Goal: Transaction & Acquisition: Purchase product/service

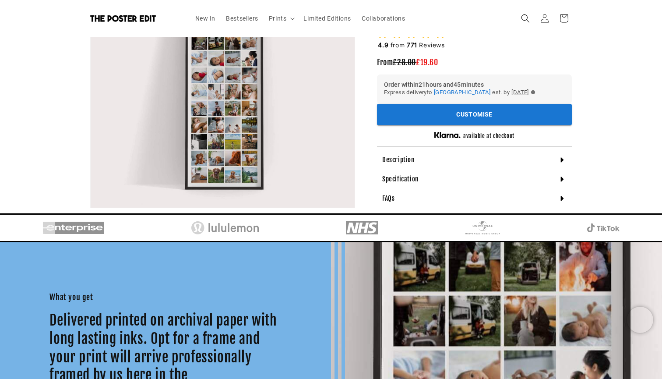
scroll to position [0, 171]
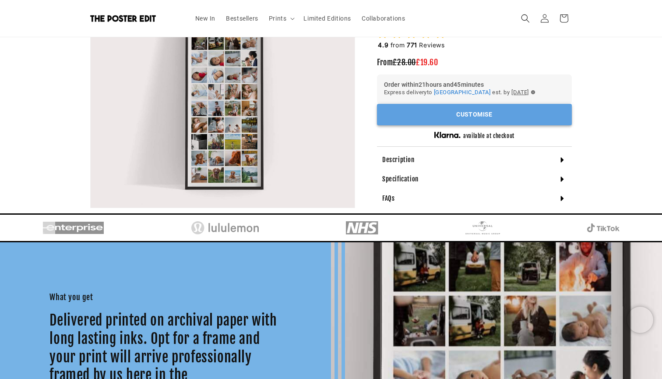
click at [470, 118] on button "Customise" at bounding box center [474, 114] width 195 height 21
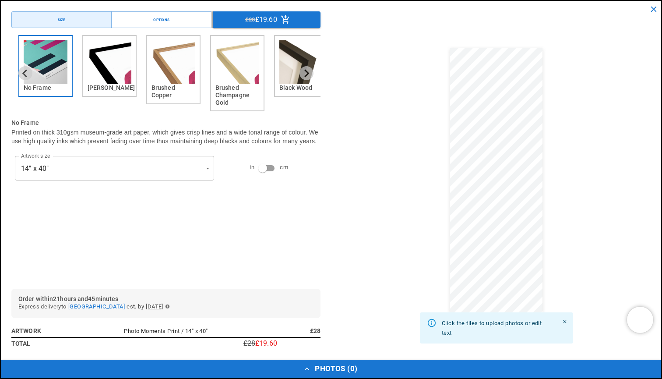
click at [117, 78] on img "2 of 6" at bounding box center [110, 62] width 44 height 44
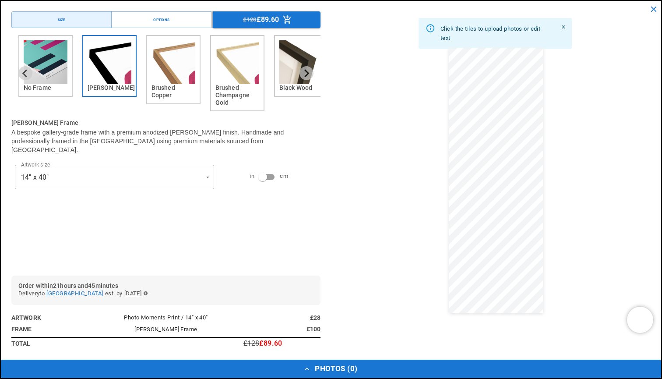
scroll to position [0, 0]
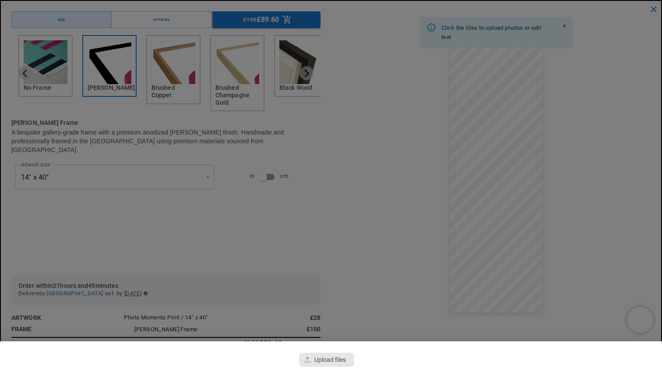
click at [334, 248] on div "button" at bounding box center [326, 359] width 55 height 14
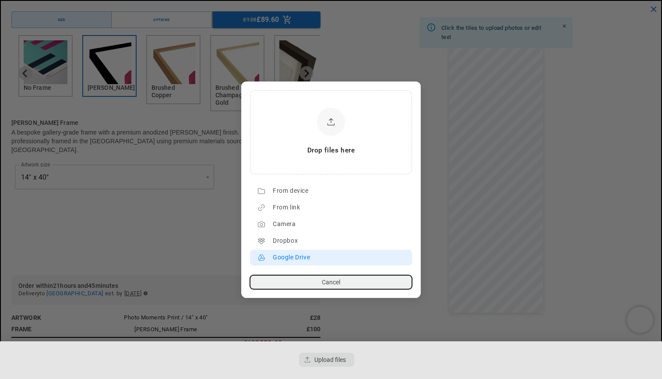
scroll to position [0, 171]
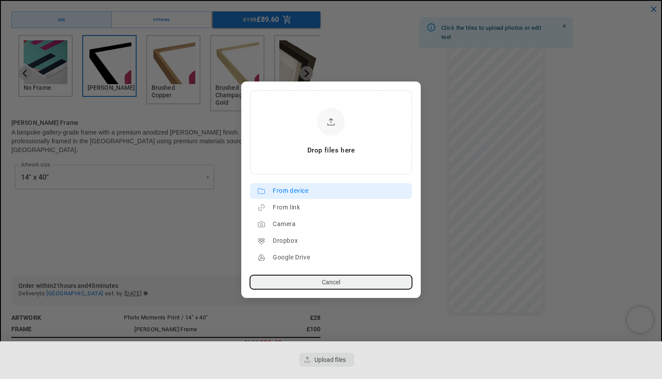
click at [326, 194] on div "From device" at bounding box center [340, 191] width 135 height 14
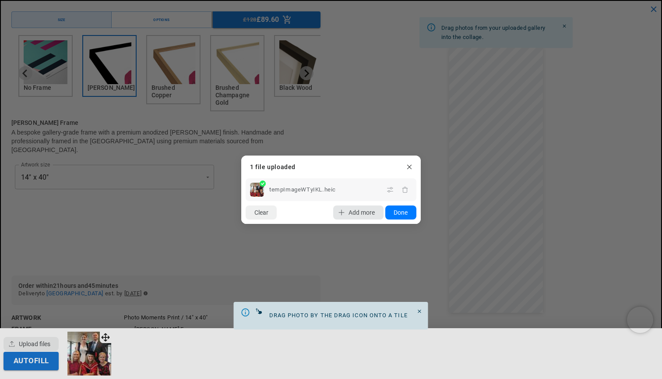
click at [359, 218] on button "Add more" at bounding box center [358, 212] width 50 height 14
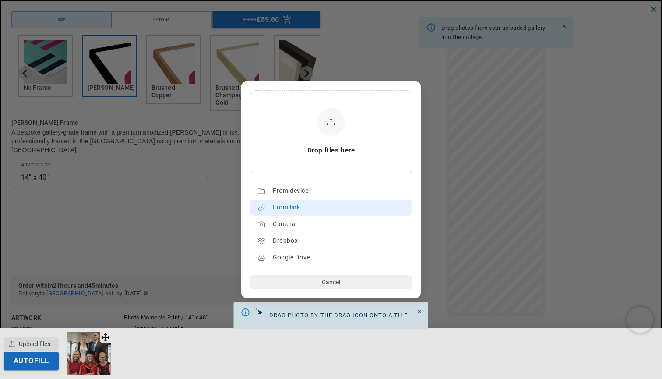
scroll to position [0, 341]
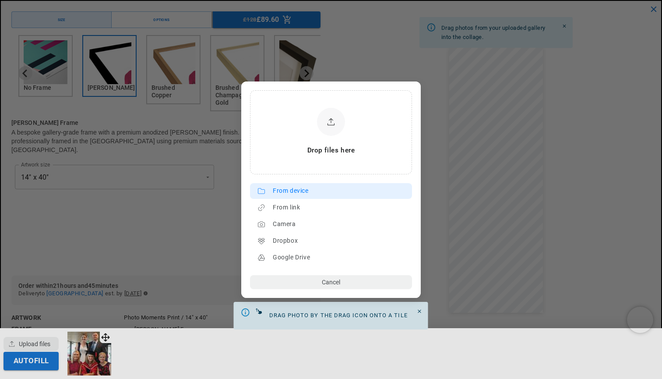
click at [313, 194] on div "From device" at bounding box center [340, 191] width 135 height 14
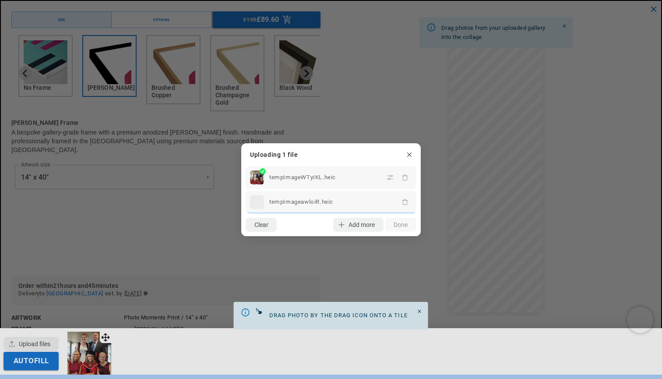
scroll to position [0, 0]
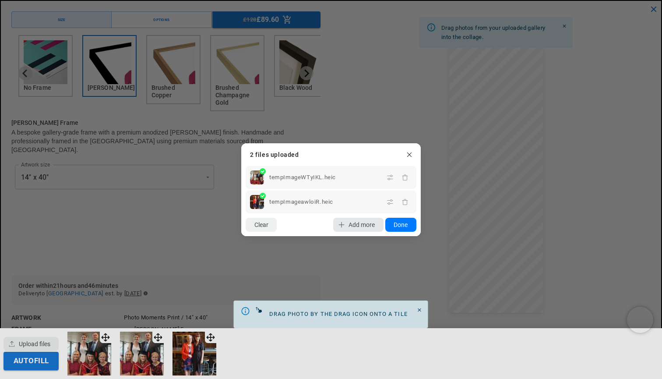
click at [353, 228] on button "Add more" at bounding box center [358, 225] width 50 height 14
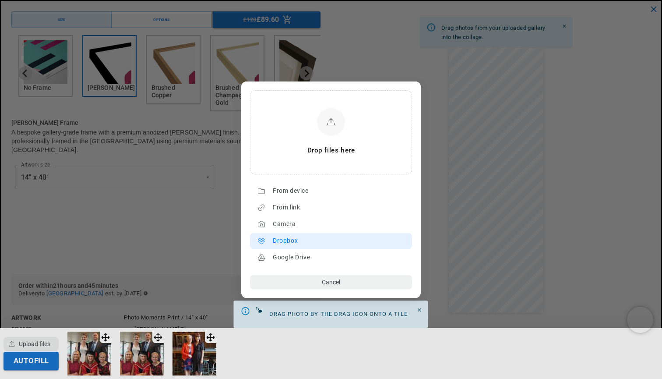
scroll to position [0, 171]
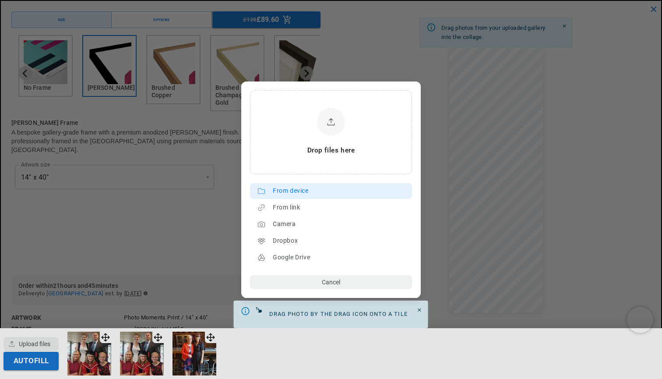
click at [319, 196] on div "From device" at bounding box center [340, 191] width 135 height 14
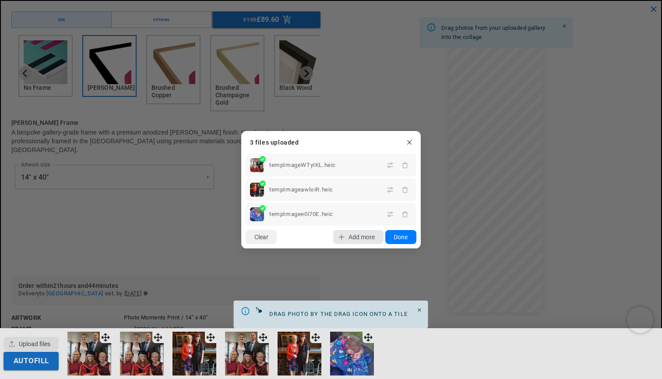
scroll to position [0, 0]
click at [355, 237] on span "Add more" at bounding box center [361, 236] width 26 height 7
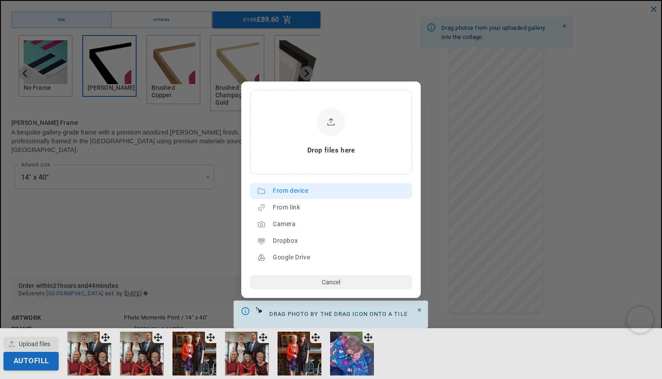
scroll to position [0, 171]
click at [301, 196] on div "From device" at bounding box center [340, 191] width 135 height 14
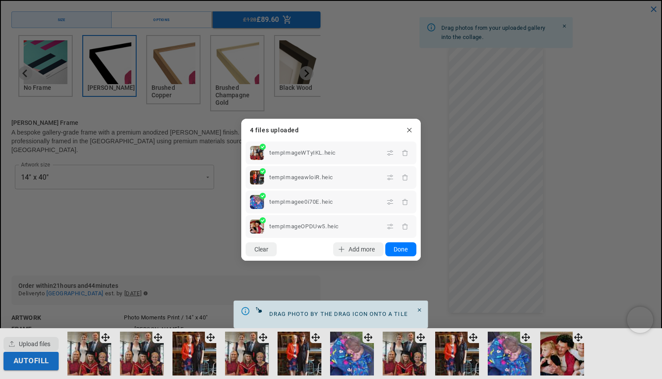
scroll to position [0, 341]
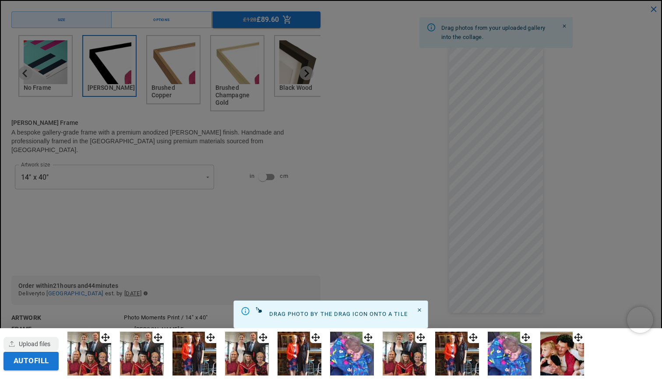
click at [331, 205] on dialog "Drop files here From device From link Camera Dropbox Google Drive Cancel Powere…" at bounding box center [331, 198] width 0 height 14
click at [166, 248] on div "Autofill" at bounding box center [331, 353] width 662 height 51
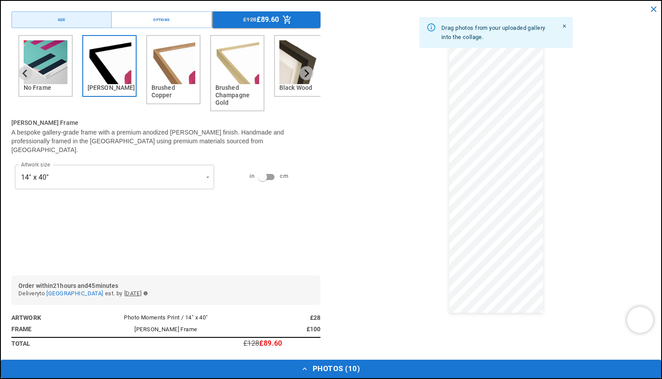
scroll to position [0, 0]
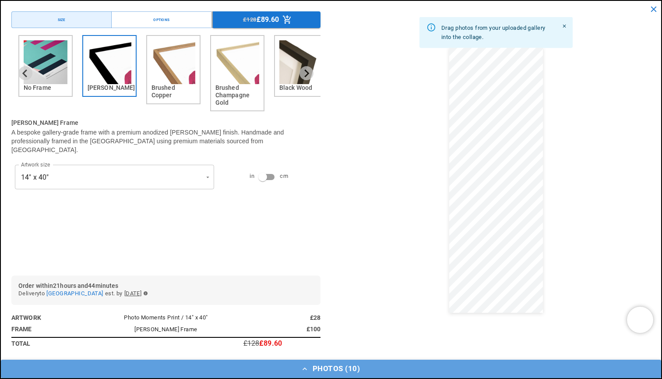
click at [337, 248] on button "Photos ( 10 )" at bounding box center [331, 368] width 660 height 18
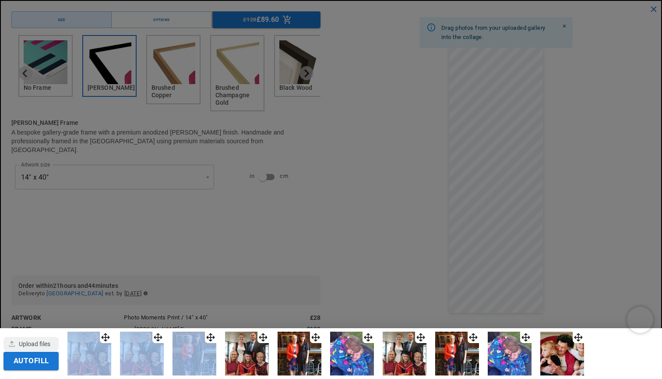
drag, startPoint x: 269, startPoint y: 338, endPoint x: 426, endPoint y: 219, distance: 197.5
click at [426, 219] on div "Autofill" at bounding box center [331, 189] width 662 height 379
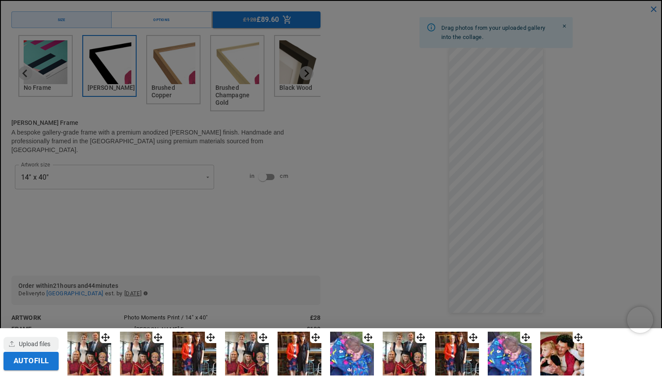
click at [181, 248] on div at bounding box center [331, 189] width 662 height 379
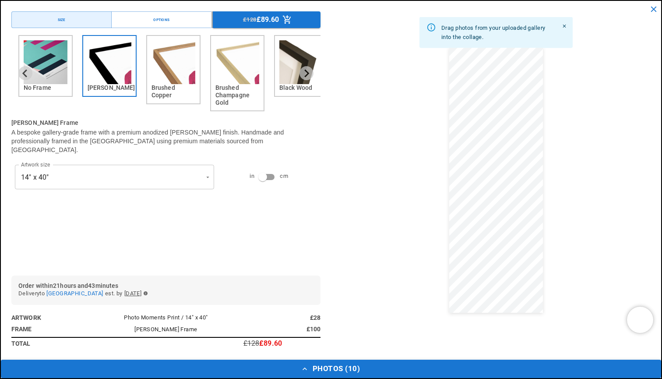
click at [321, 248] on button "Photos ( 10 )" at bounding box center [331, 368] width 660 height 18
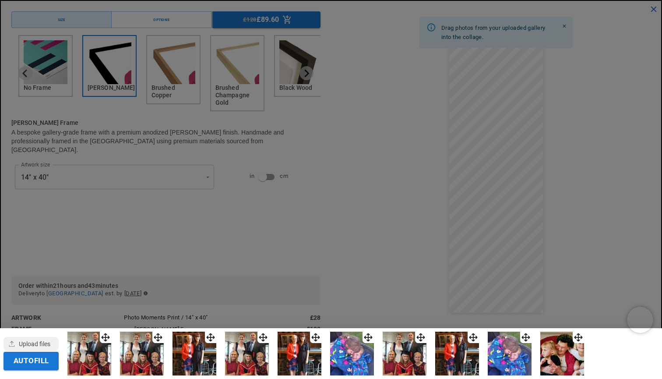
scroll to position [0, 341]
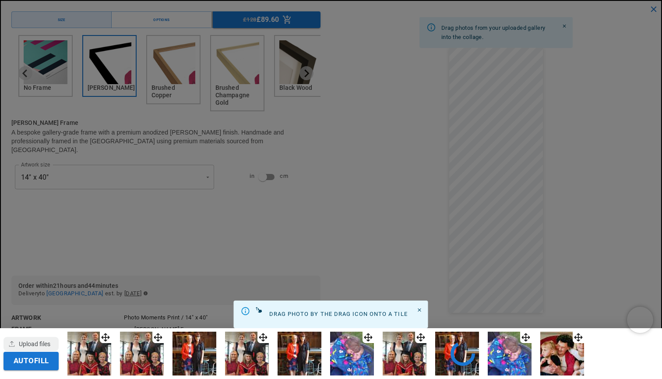
click at [217, 248] on div "Autofill" at bounding box center [331, 189] width 662 height 379
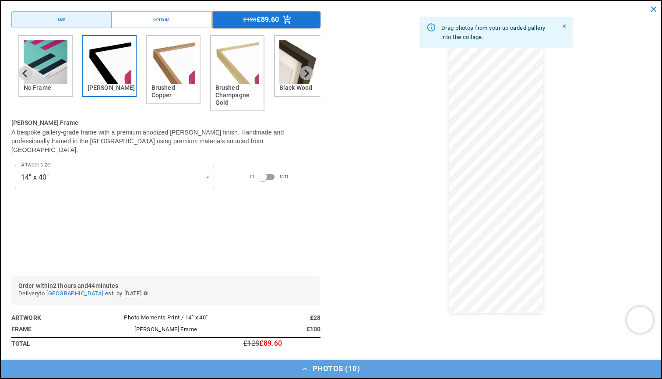
click at [324, 248] on button "Photos ( 10 )" at bounding box center [331, 368] width 660 height 18
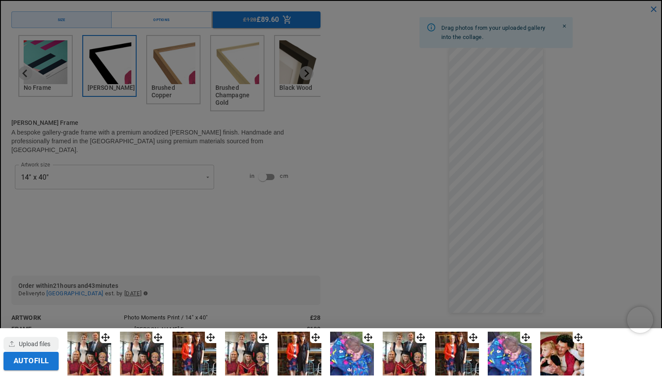
scroll to position [0, 171]
drag, startPoint x: 165, startPoint y: 338, endPoint x: 145, endPoint y: 357, distance: 26.9
click at [145, 248] on div at bounding box center [142, 353] width 44 height 44
click at [147, 248] on img at bounding box center [142, 353] width 44 height 44
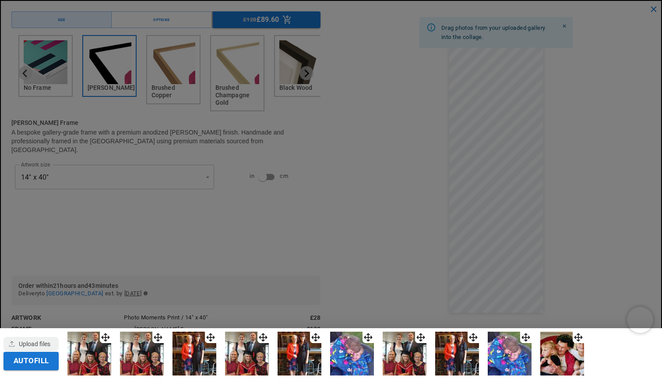
drag, startPoint x: 111, startPoint y: 337, endPoint x: 341, endPoint y: 249, distance: 245.5
click at [341, 248] on div "Autofill" at bounding box center [331, 189] width 662 height 379
click at [371, 248] on img at bounding box center [352, 353] width 44 height 44
click at [350, 248] on img at bounding box center [352, 353] width 44 height 44
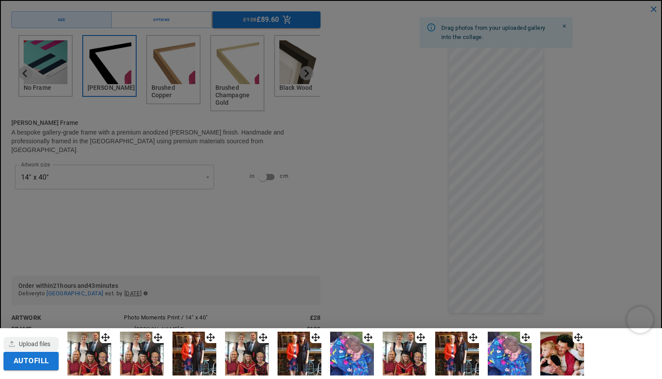
click at [165, 248] on div "Autofill" at bounding box center [331, 189] width 662 height 379
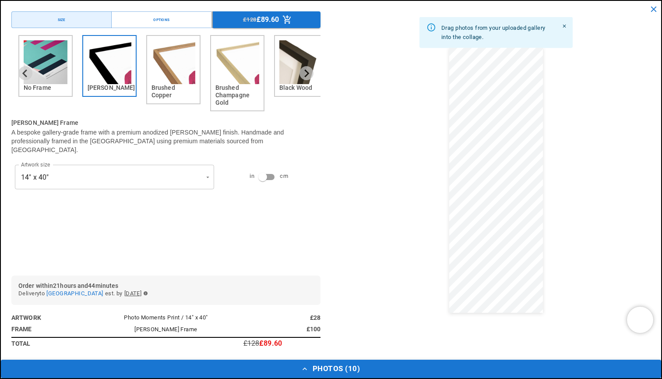
click at [361, 248] on button "Photos ( 10 )" at bounding box center [331, 368] width 660 height 18
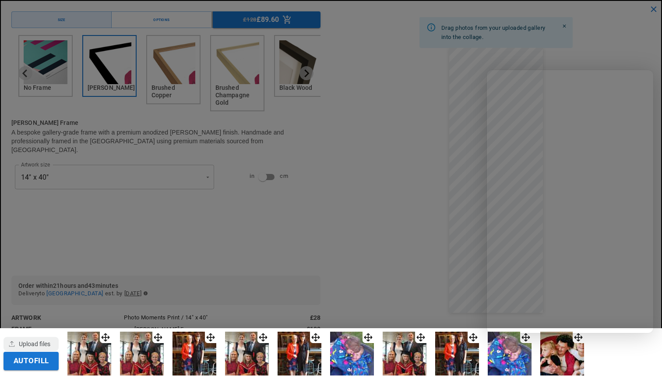
scroll to position [0, 341]
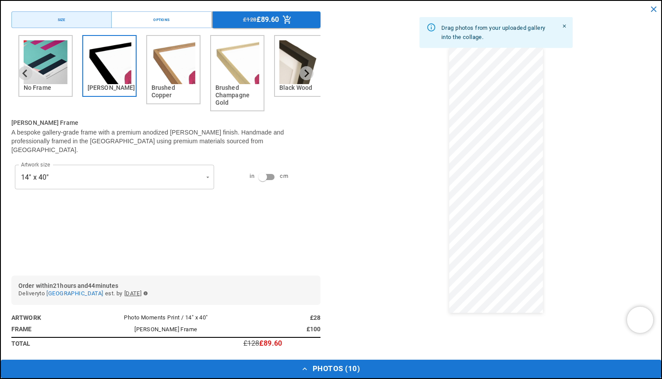
click at [502, 248] on div "Drag photos from your uploaded gallery into the collage." at bounding box center [495, 180] width 309 height 338
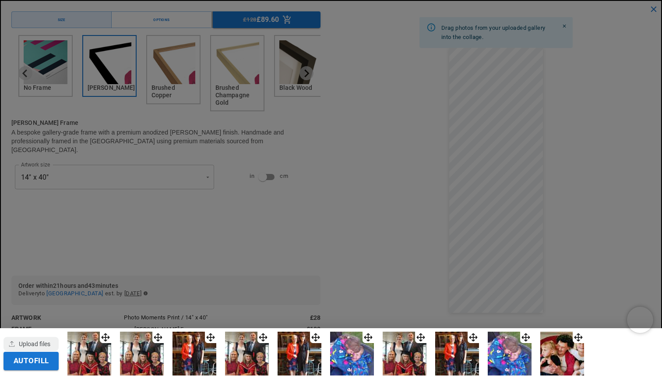
scroll to position [0, 171]
click at [502, 248] on img at bounding box center [562, 353] width 44 height 44
click at [460, 63] on div at bounding box center [331, 189] width 662 height 379
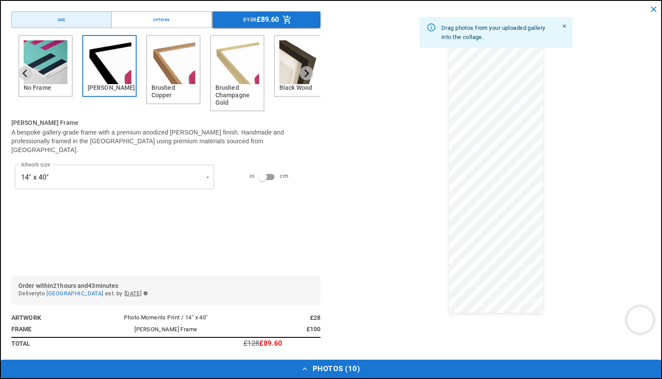
scroll to position [0, 341]
click at [502, 25] on icon "Close" at bounding box center [565, 26] width 6 height 6
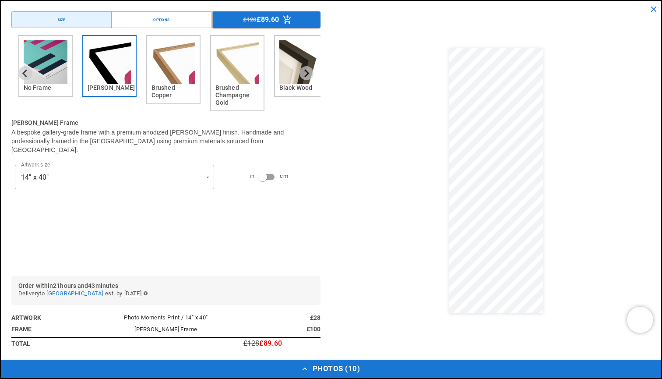
scroll to position [1791, 0]
click at [166, 19] on div "Options" at bounding box center [161, 20] width 16 height 6
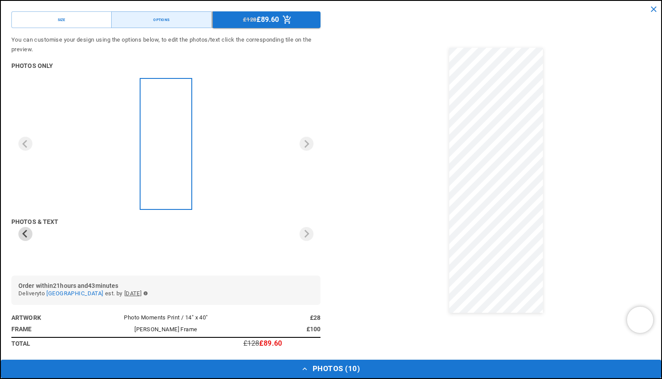
scroll to position [0, 171]
click at [92, 16] on button "Size" at bounding box center [61, 19] width 100 height 17
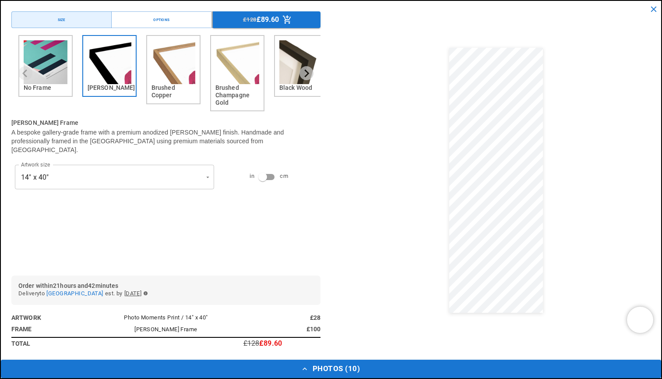
scroll to position [2196, 0]
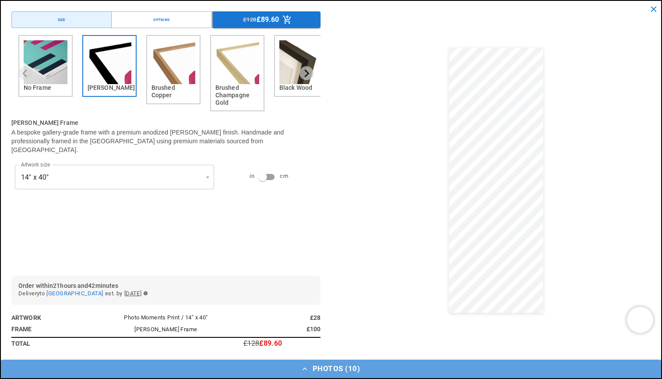
click at [366, 248] on button "Photos ( 10 )" at bounding box center [331, 368] width 660 height 18
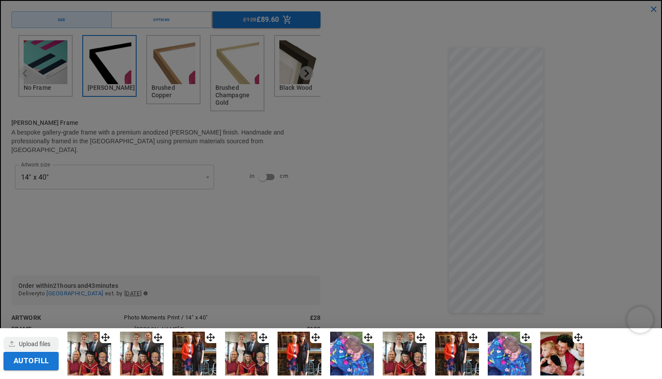
scroll to position [0, 341]
click at [50, 248] on button "Autofill" at bounding box center [31, 361] width 55 height 18
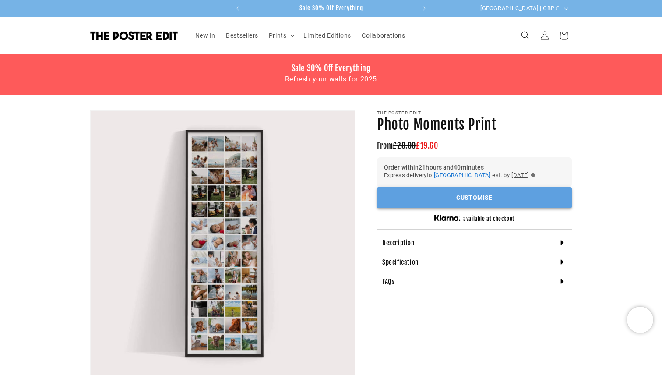
click at [501, 199] on button "Customise" at bounding box center [474, 197] width 195 height 21
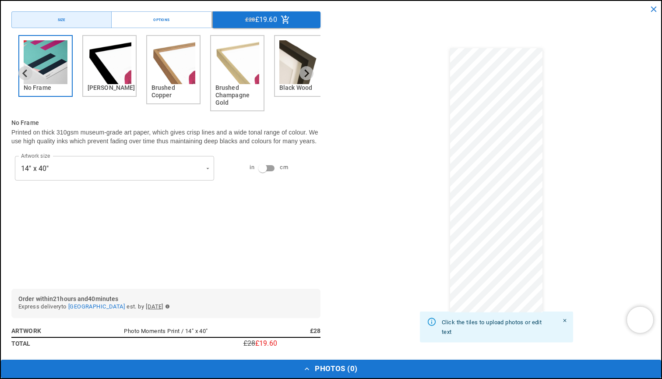
scroll to position [0, 171]
click at [111, 78] on img "2 of 6" at bounding box center [110, 62] width 44 height 44
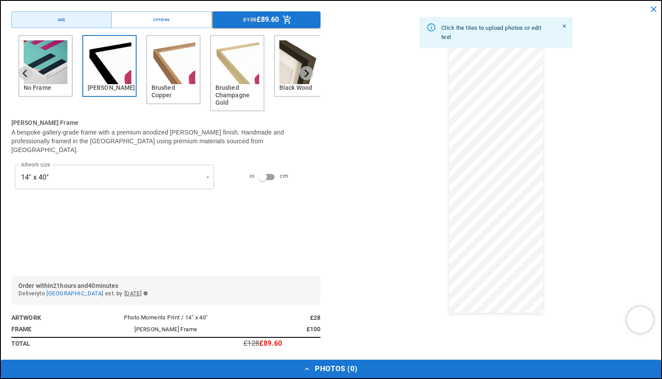
scroll to position [0, 341]
click at [98, 16] on button "Size" at bounding box center [61, 19] width 100 height 17
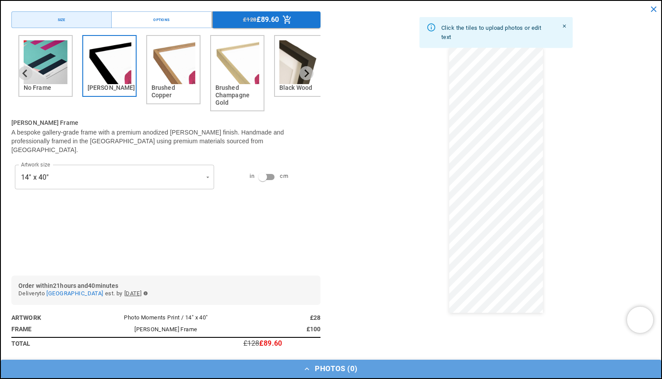
click at [329, 364] on button "Photos ( 0 )" at bounding box center [331, 368] width 660 height 18
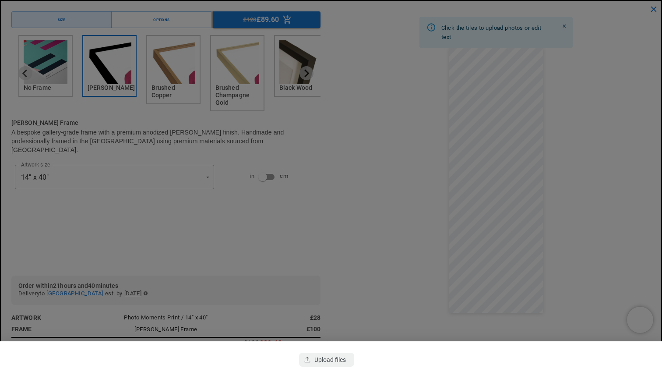
scroll to position [0, 0]
click at [652, 11] on div at bounding box center [331, 189] width 662 height 379
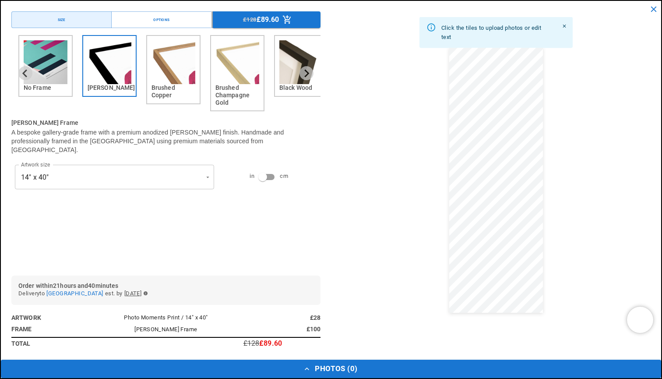
scroll to position [0, 171]
click at [346, 374] on button "Photos ( 0 )" at bounding box center [331, 368] width 660 height 18
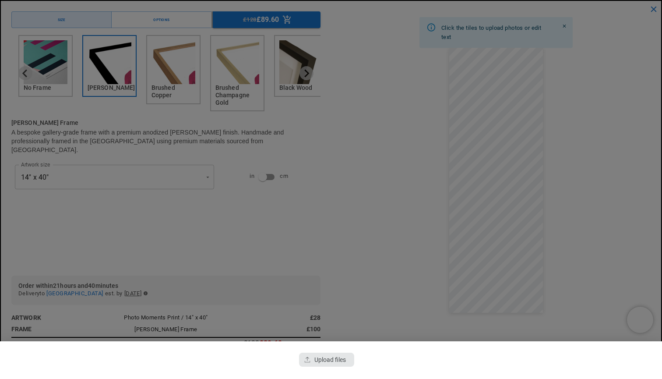
click at [337, 359] on div "button" at bounding box center [326, 359] width 55 height 14
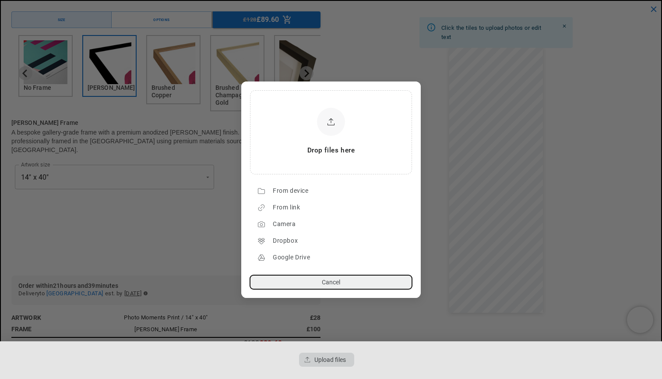
scroll to position [0, 341]
click at [321, 206] on div "From link" at bounding box center [340, 207] width 135 height 14
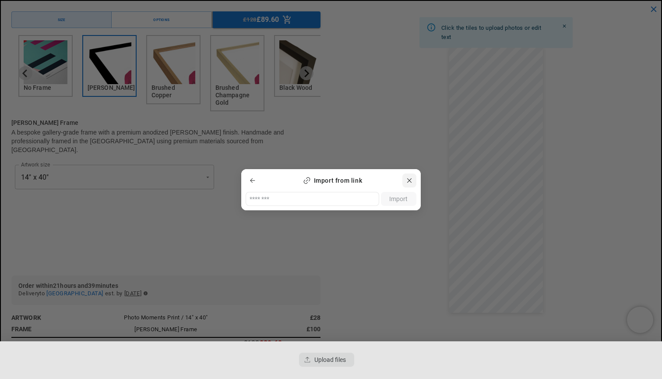
click at [410, 184] on lr-icon "button" at bounding box center [409, 180] width 14 height 14
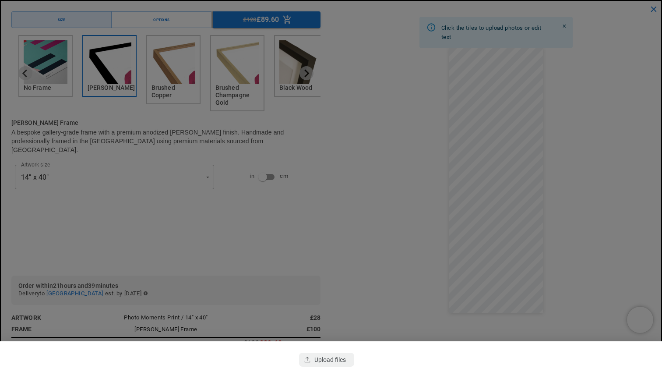
scroll to position [0, 0]
click at [316, 358] on div "button" at bounding box center [326, 359] width 55 height 14
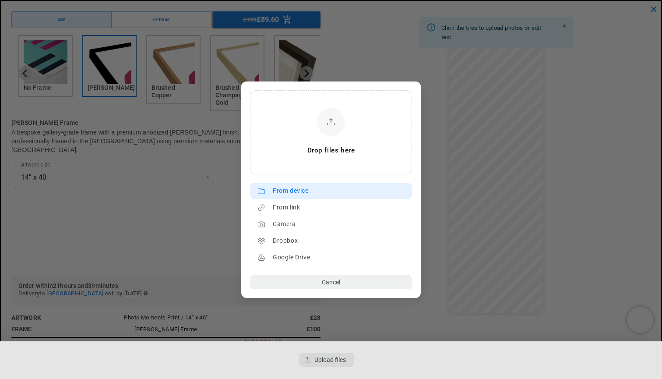
click at [305, 194] on div "From device" at bounding box center [340, 191] width 135 height 14
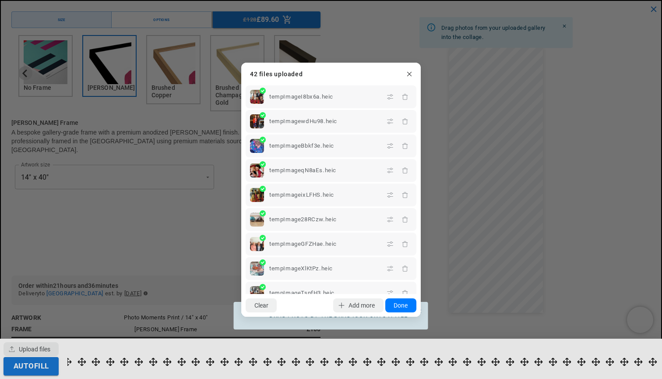
scroll to position [0, 341]
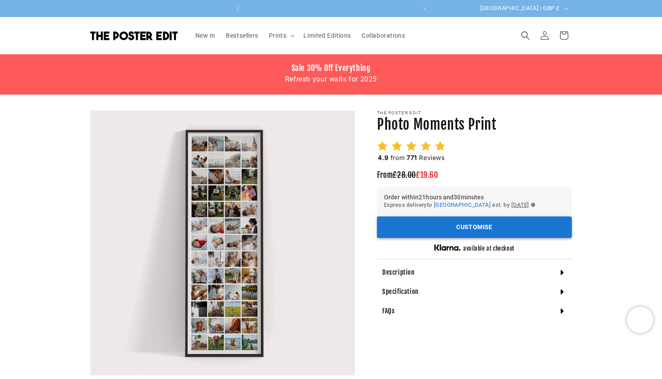
click at [467, 225] on button "Customise" at bounding box center [474, 226] width 195 height 21
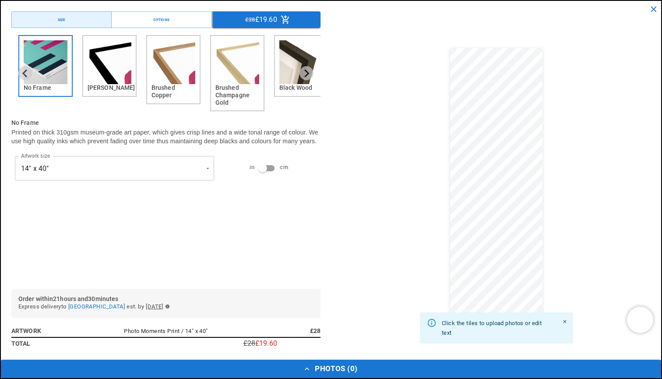
scroll to position [0, 171]
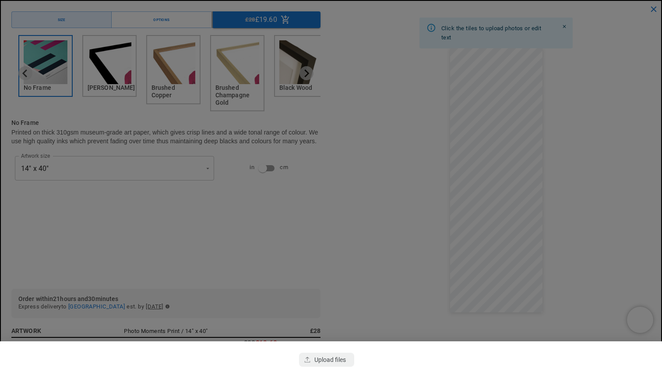
click at [403, 233] on div at bounding box center [331, 189] width 662 height 379
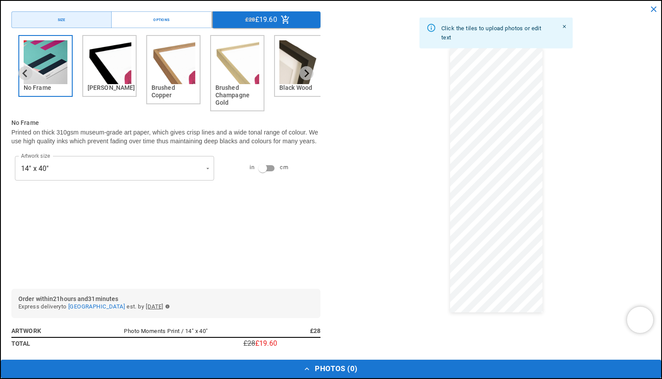
scroll to position [0, 341]
click at [341, 248] on button "Photos ( 0 )" at bounding box center [331, 368] width 660 height 18
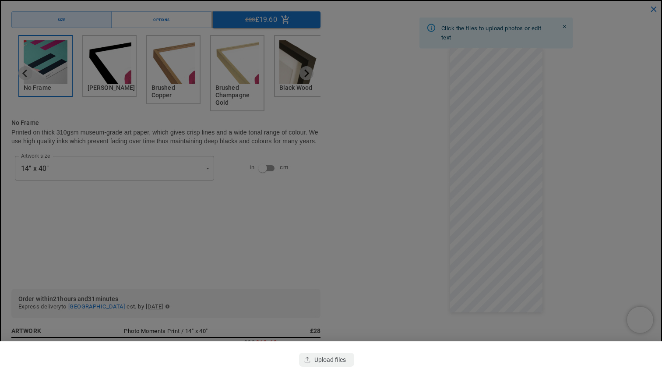
click at [341, 248] on div "button" at bounding box center [326, 359] width 55 height 14
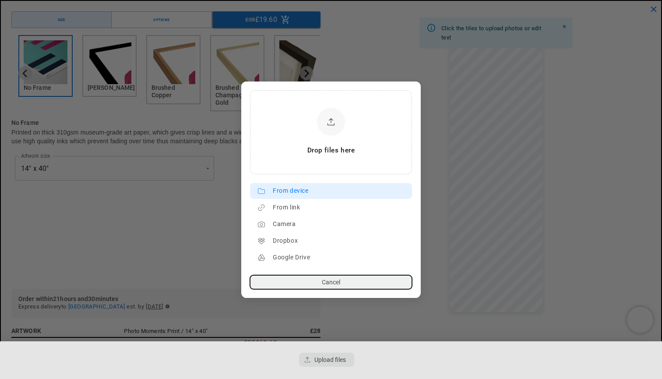
click at [309, 192] on div "From device" at bounding box center [340, 191] width 135 height 14
click at [296, 191] on div "From device" at bounding box center [340, 191] width 135 height 14
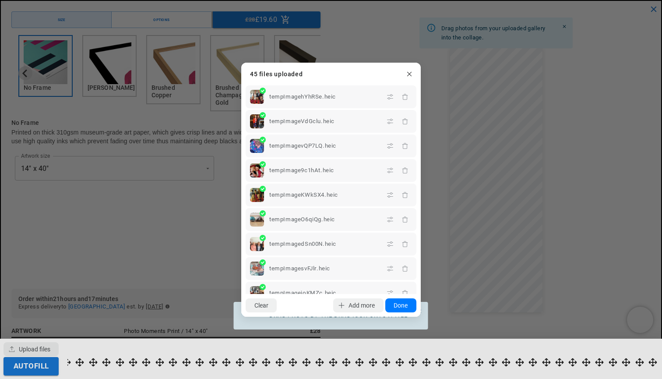
scroll to position [0, 171]
click at [395, 248] on button "Done" at bounding box center [400, 305] width 31 height 14
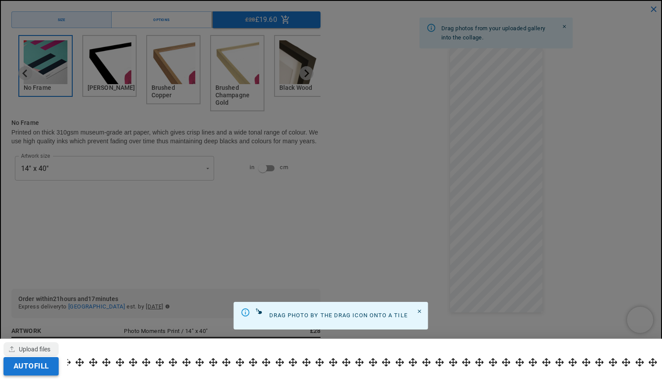
click at [44, 248] on button "Autofill" at bounding box center [31, 366] width 55 height 18
click at [418, 248] on icon "Close" at bounding box center [420, 311] width 6 height 6
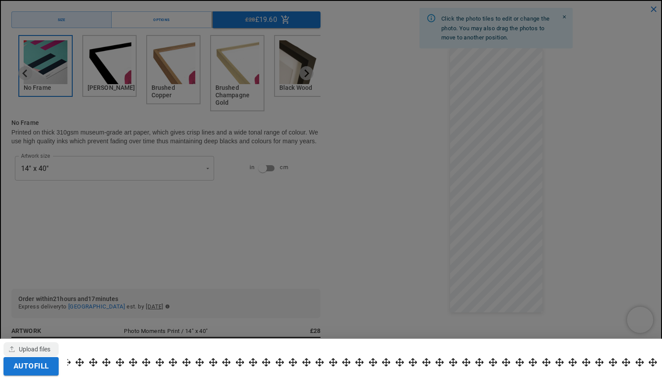
click at [360, 248] on div "Autofill" at bounding box center [331, 358] width 662 height 40
click at [397, 229] on div at bounding box center [331, 189] width 662 height 379
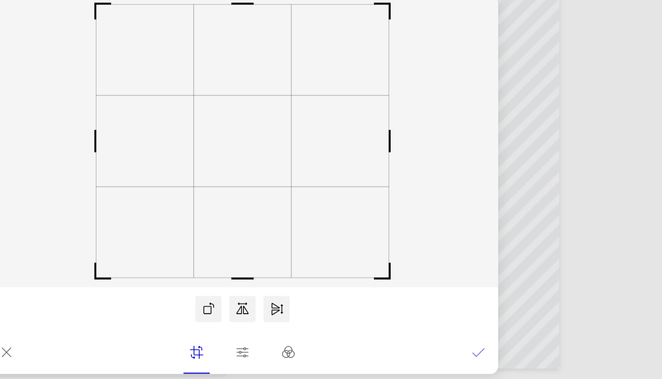
scroll to position [0, 341]
drag, startPoint x: 63, startPoint y: 93, endPoint x: 32, endPoint y: 91, distance: 30.7
click at [160, 91] on icon at bounding box center [330, 160] width 341 height 195
click at [245, 100] on rect at bounding box center [330, 160] width 341 height 195
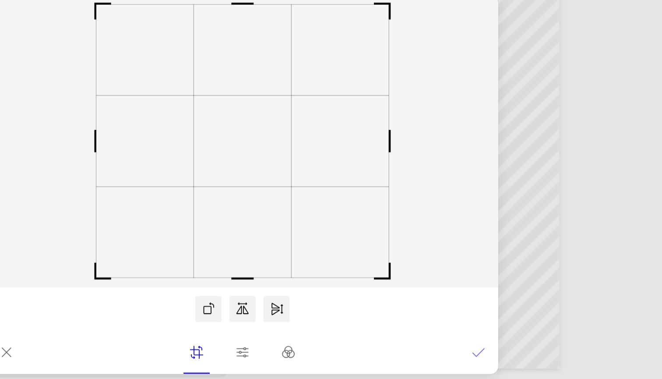
drag, startPoint x: 260, startPoint y: 94, endPoint x: 300, endPoint y: 90, distance: 40.9
click at [300, 90] on icon at bounding box center [330, 160] width 341 height 195
drag, startPoint x: 260, startPoint y: 96, endPoint x: 289, endPoint y: 93, distance: 29.4
click at [289, 93] on icon at bounding box center [330, 160] width 341 height 195
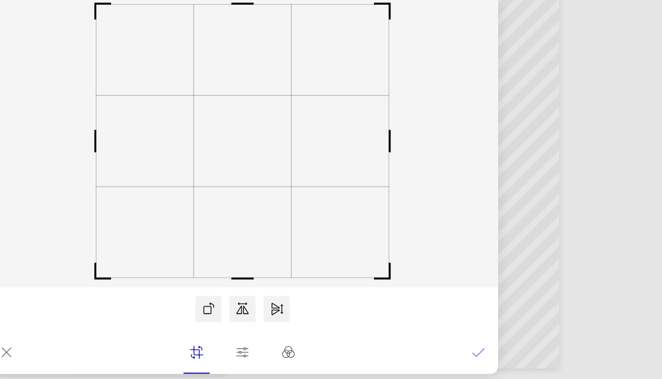
click at [327, 248] on icon at bounding box center [331, 301] width 9 height 9
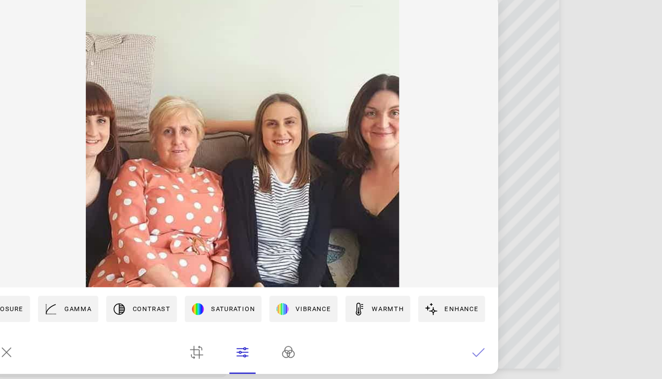
scroll to position [0, 96]
click at [358, 248] on icon at bounding box center [362, 300] width 8 height 7
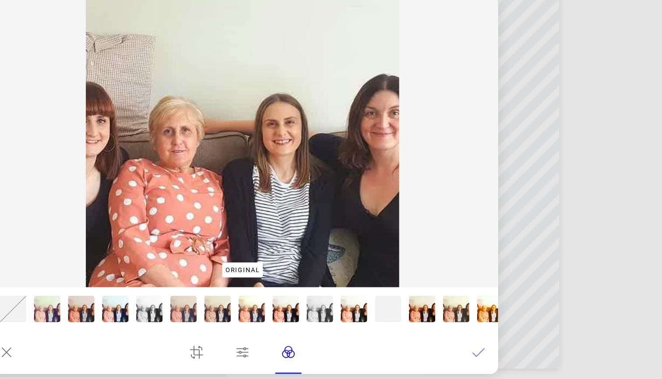
scroll to position [0, 0]
click at [234, 123] on img at bounding box center [330, 160] width 341 height 195
click at [295, 148] on img at bounding box center [330, 160] width 341 height 195
click at [170, 248] on icon at bounding box center [173, 301] width 6 height 6
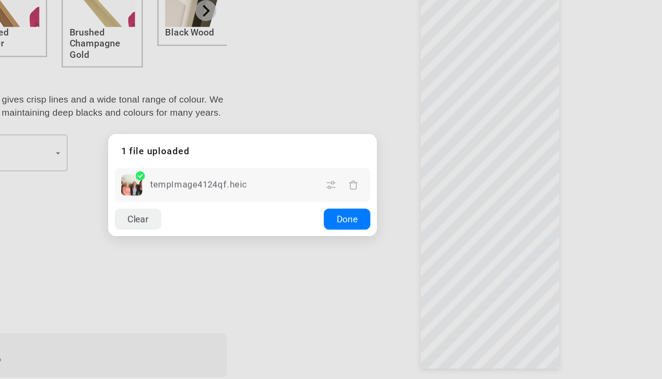
scroll to position [0, 341]
click at [315, 210] on dialog "Drop files here From device From link Camera Dropbox Google Drive Cancel Powere…" at bounding box center [330, 189] width 179 height 68
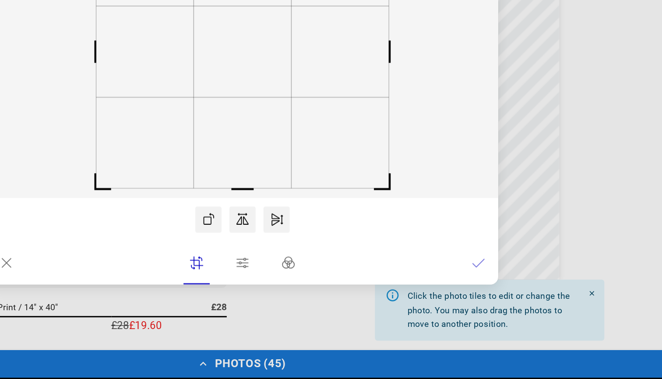
scroll to position [298, 0]
click at [484, 248] on icon at bounding box center [488, 301] width 9 height 9
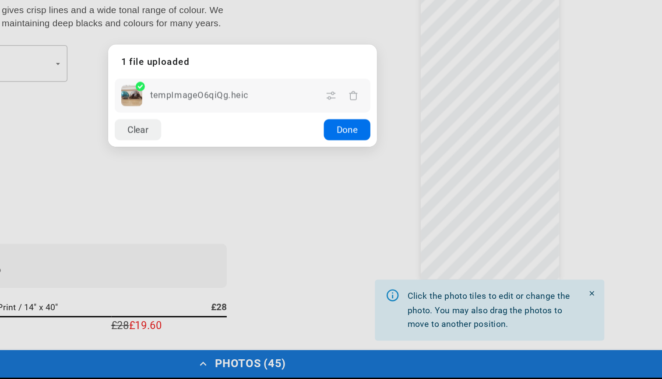
click at [385, 205] on button "Done" at bounding box center [400, 212] width 31 height 14
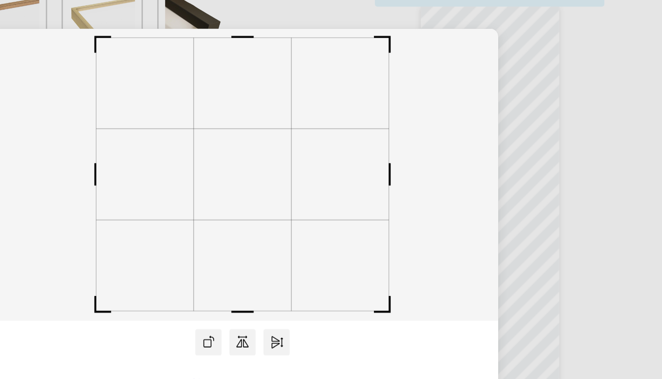
scroll to position [0, 171]
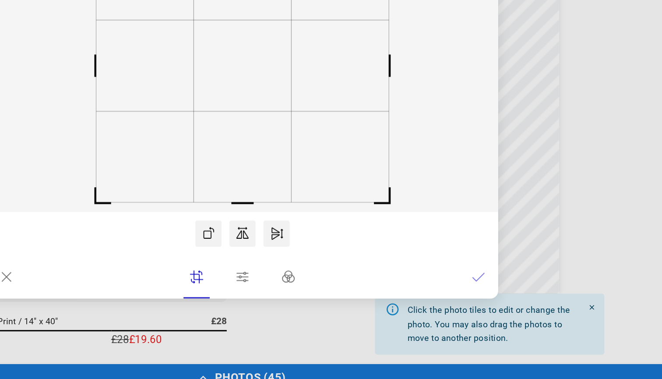
click at [484, 248] on icon at bounding box center [488, 301] width 9 height 9
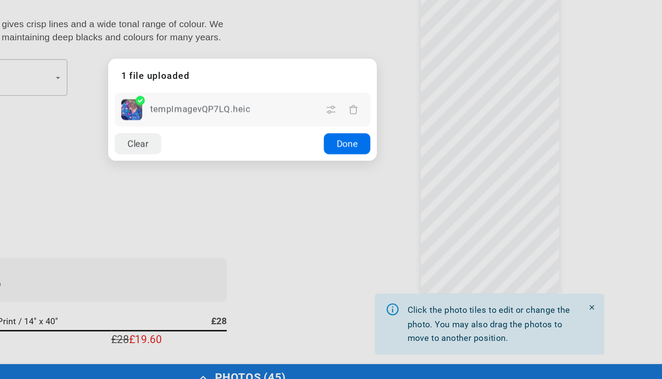
click at [385, 205] on button "Done" at bounding box center [400, 212] width 31 height 14
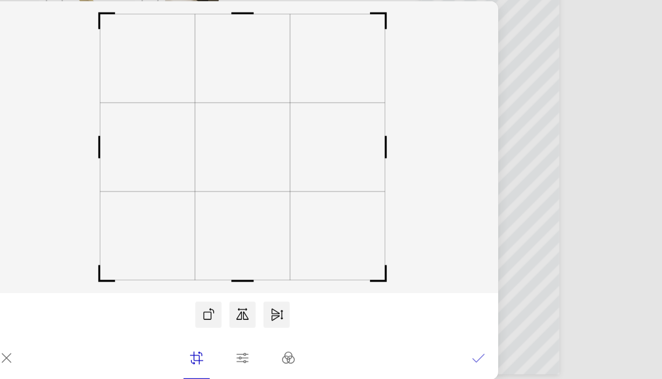
scroll to position [0, 0]
drag, startPoint x: 258, startPoint y: 99, endPoint x: 296, endPoint y: 100, distance: 38.1
click at [296, 100] on icon at bounding box center [330, 160] width 341 height 195
drag, startPoint x: 259, startPoint y: 99, endPoint x: 295, endPoint y: 97, distance: 36.4
click at [295, 97] on icon at bounding box center [330, 160] width 341 height 195
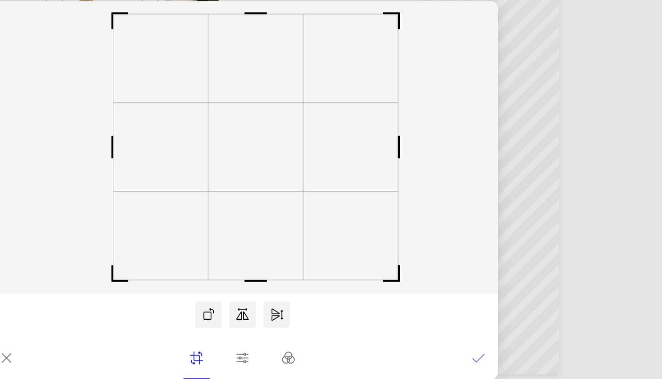
scroll to position [0, 341]
drag, startPoint x: 137, startPoint y: 127, endPoint x: 146, endPoint y: 123, distance: 9.6
click at [308, 131] on rect at bounding box center [339, 160] width 63 height 59
click at [484, 248] on icon at bounding box center [488, 301] width 9 height 9
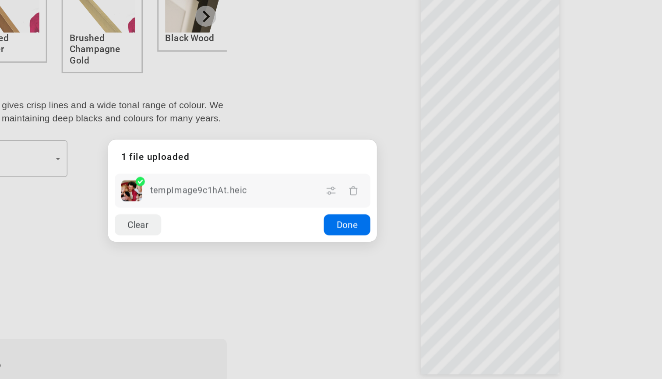
click at [385, 205] on button "Done" at bounding box center [400, 212] width 31 height 14
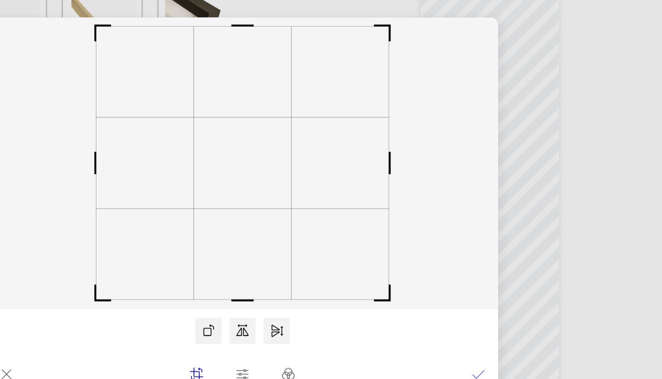
scroll to position [0, 171]
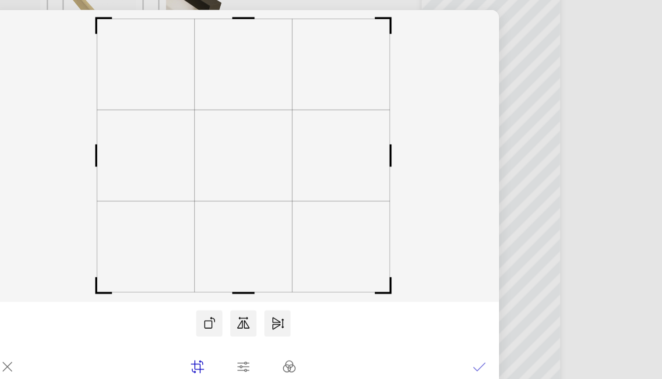
drag, startPoint x: 260, startPoint y: 103, endPoint x: 288, endPoint y: 103, distance: 28.0
click at [288, 103] on icon at bounding box center [330, 160] width 341 height 195
drag, startPoint x: 65, startPoint y: 102, endPoint x: 36, endPoint y: 102, distance: 29.3
click at [160, 102] on icon at bounding box center [330, 160] width 341 height 195
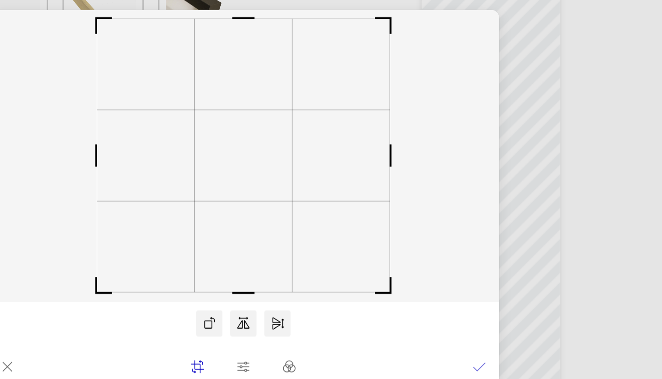
click at [327, 248] on icon at bounding box center [331, 271] width 8 height 7
click at [349, 248] on icon at bounding box center [353, 272] width 9 height 9
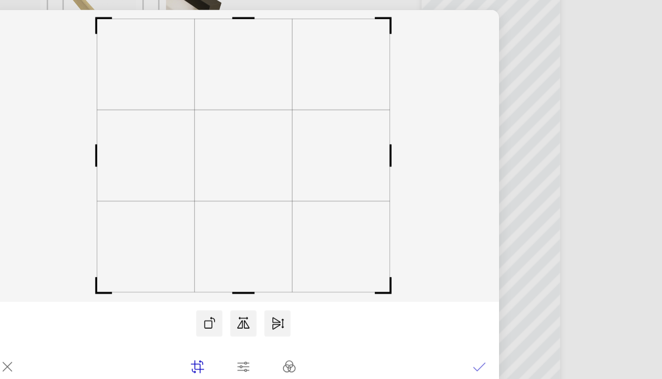
scroll to position [0, 171]
drag, startPoint x: 63, startPoint y: 106, endPoint x: 22, endPoint y: 108, distance: 40.7
click at [160, 108] on icon at bounding box center [330, 160] width 341 height 195
drag, startPoint x: 64, startPoint y: 195, endPoint x: 3, endPoint y: 120, distance: 97.4
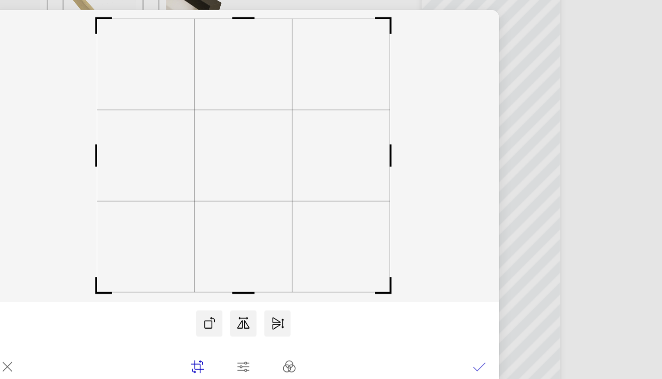
click at [160, 119] on icon at bounding box center [330, 160] width 341 height 195
drag, startPoint x: 64, startPoint y: 104, endPoint x: 20, endPoint y: 104, distance: 44.2
click at [160, 104] on icon at bounding box center [330, 160] width 341 height 195
drag, startPoint x: 259, startPoint y: 16, endPoint x: 307, endPoint y: 17, distance: 48.6
click at [308, 63] on icon at bounding box center [330, 160] width 341 height 195
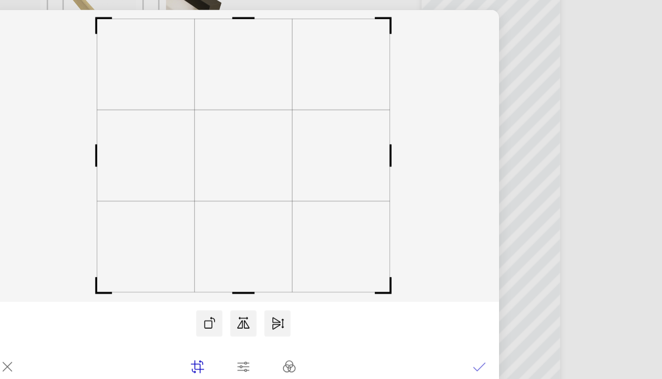
scroll to position [0, 0]
drag, startPoint x: 260, startPoint y: 104, endPoint x: 310, endPoint y: 109, distance: 50.2
click at [310, 109] on icon at bounding box center [330, 160] width 341 height 195
click at [169, 248] on icon at bounding box center [173, 301] width 9 height 9
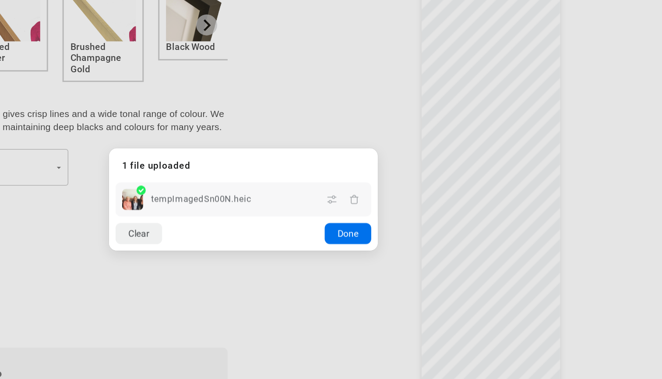
click at [385, 205] on button "Done" at bounding box center [400, 212] width 31 height 14
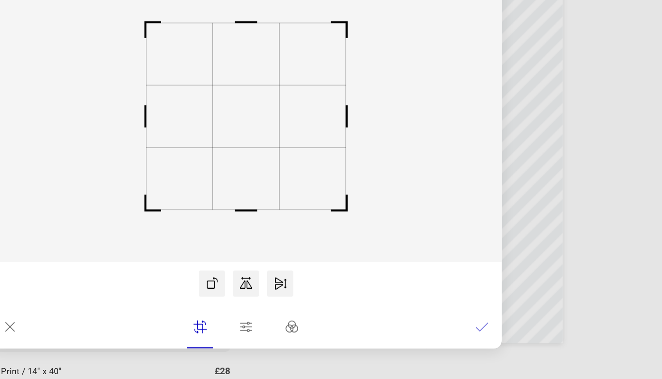
scroll to position [0, 341]
drag, startPoint x: 164, startPoint y: 141, endPoint x: 194, endPoint y: 100, distance: 51.3
click at [194, 100] on icon at bounding box center [330, 160] width 341 height 195
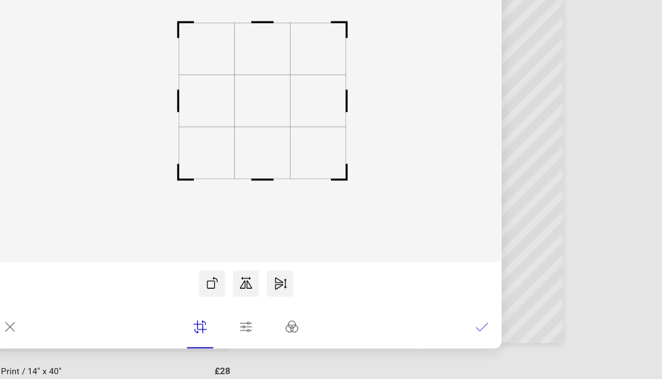
drag, startPoint x: 209, startPoint y: 100, endPoint x: 236, endPoint y: 161, distance: 66.4
click at [236, 161] on icon at bounding box center [330, 160] width 341 height 195
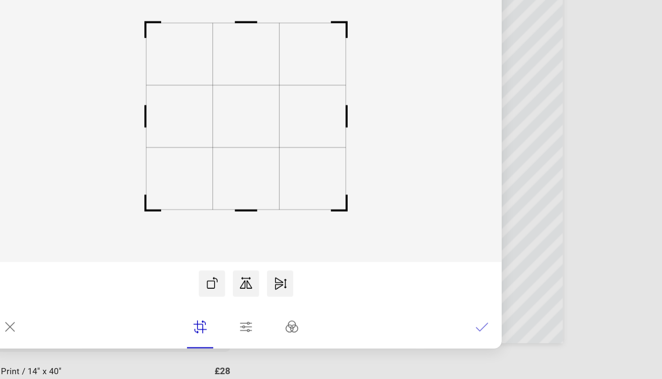
drag, startPoint x: 120, startPoint y: 120, endPoint x: 56, endPoint y: 155, distance: 72.9
click at [160, 155] on icon at bounding box center [330, 160] width 341 height 195
drag, startPoint x: 170, startPoint y: 108, endPoint x: 155, endPoint y: 167, distance: 61.4
click at [160, 167] on rect at bounding box center [330, 160] width 341 height 195
drag, startPoint x: 199, startPoint y: 65, endPoint x: 200, endPoint y: 168, distance: 103.3
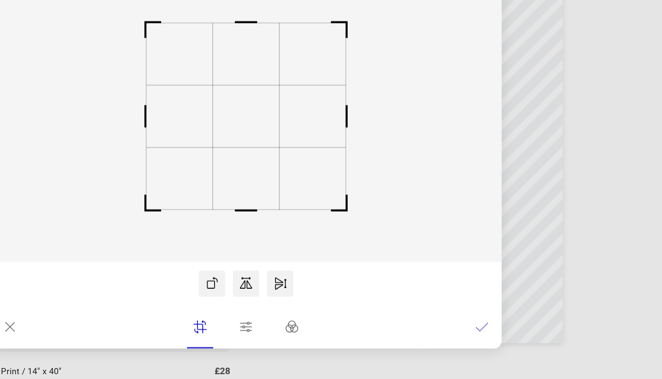
click at [200, 168] on rect at bounding box center [330, 160] width 341 height 195
click at [484, 248] on icon at bounding box center [488, 301] width 9 height 9
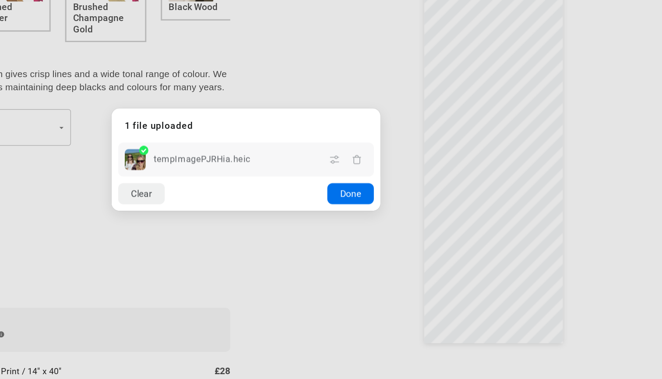
scroll to position [0, 171]
click at [385, 205] on button "Done" at bounding box center [400, 212] width 31 height 14
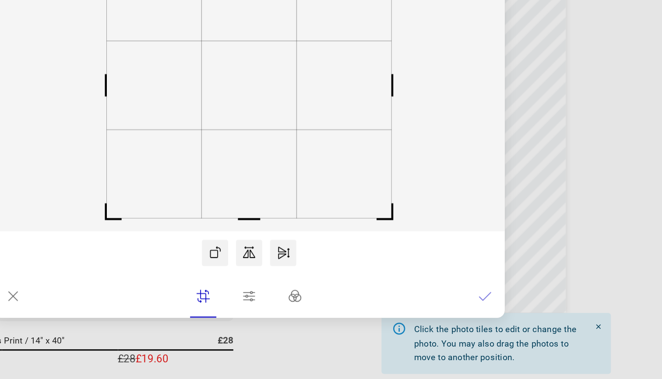
click at [484, 248] on icon at bounding box center [488, 301] width 9 height 9
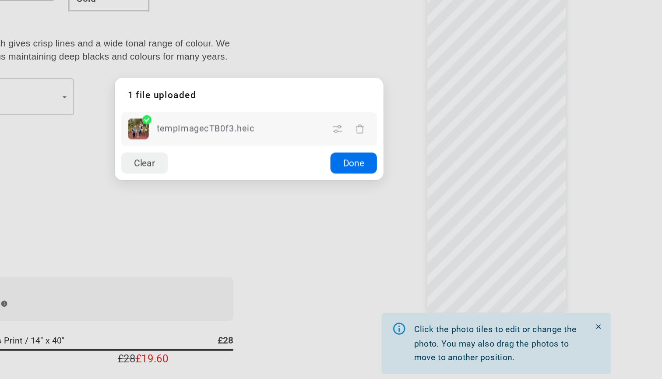
click at [385, 205] on button "Done" at bounding box center [400, 212] width 31 height 14
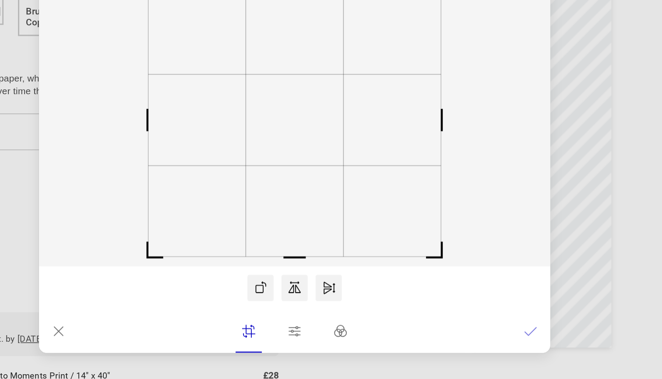
click at [484, 248] on icon at bounding box center [488, 301] width 9 height 9
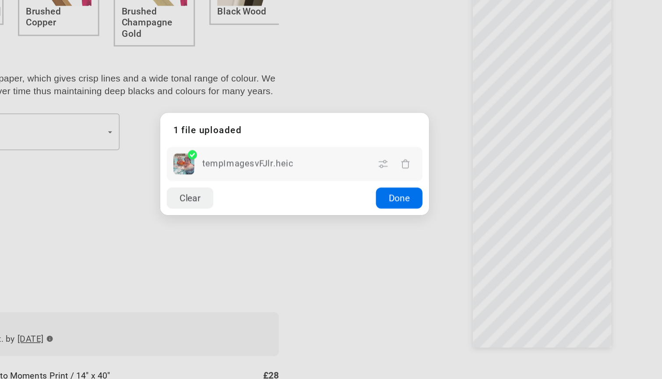
click at [385, 205] on button "Done" at bounding box center [400, 212] width 31 height 14
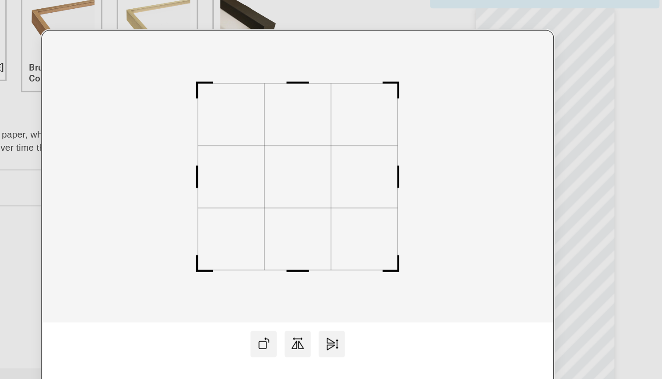
click at [253, 138] on rect at bounding box center [330, 160] width 341 height 195
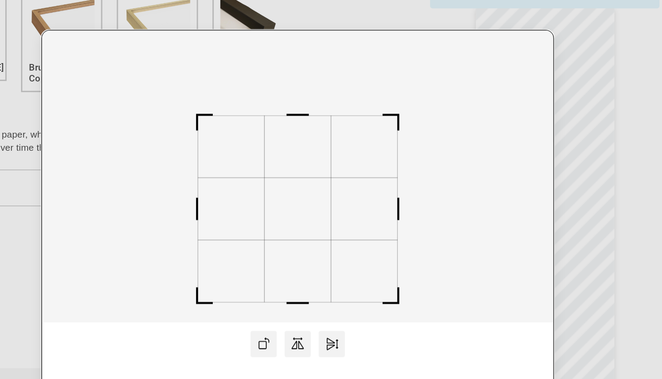
scroll to position [0, 341]
drag, startPoint x: 196, startPoint y: 116, endPoint x: 199, endPoint y: 138, distance: 22.1
click at [309, 162] on rect at bounding box center [331, 183] width 44 height 42
click at [300, 150] on rect at bounding box center [330, 160] width 341 height 195
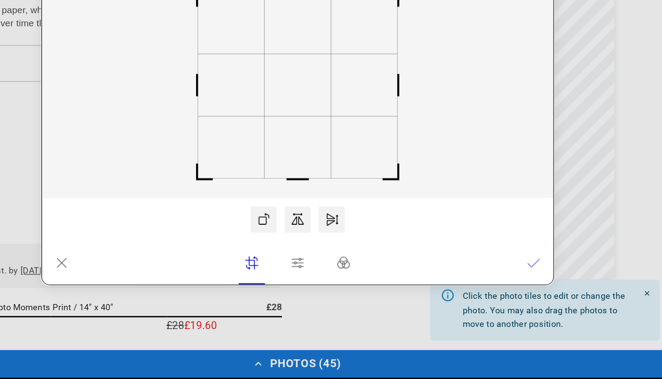
scroll to position [0, 0]
click at [484, 248] on lr-icon at bounding box center [488, 301] width 9 height 18
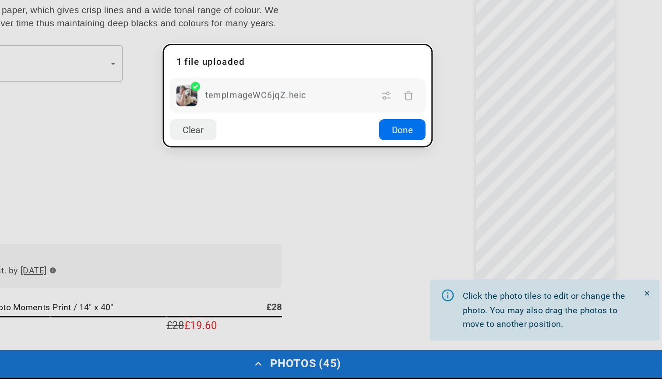
click at [385, 205] on button "Done" at bounding box center [400, 212] width 31 height 14
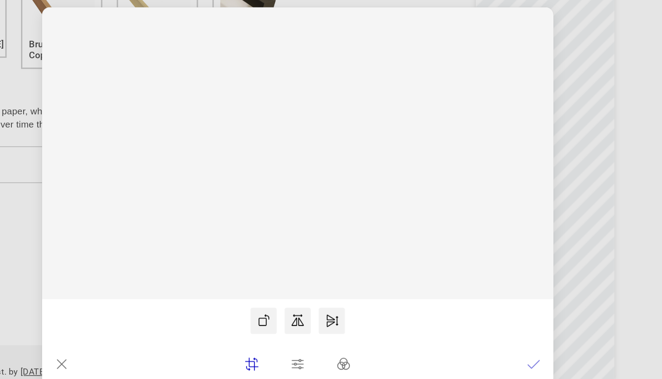
scroll to position [0, 341]
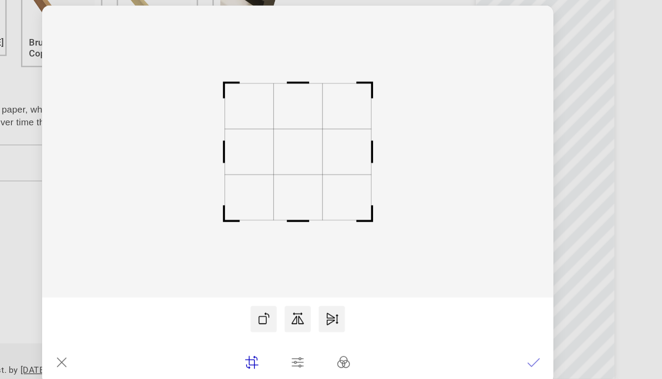
click at [484, 248] on icon at bounding box center [488, 301] width 9 height 9
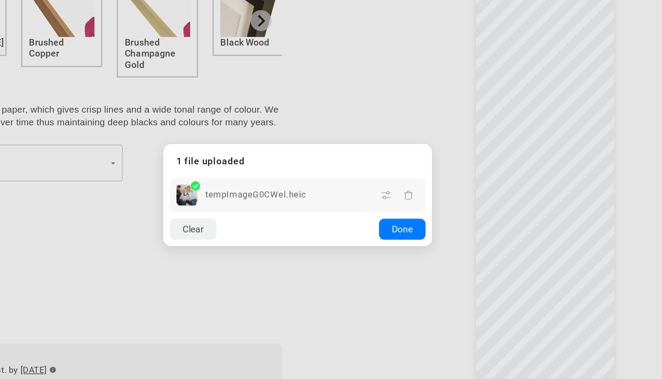
scroll to position [0, 0]
click at [385, 205] on button "Done" at bounding box center [400, 212] width 31 height 14
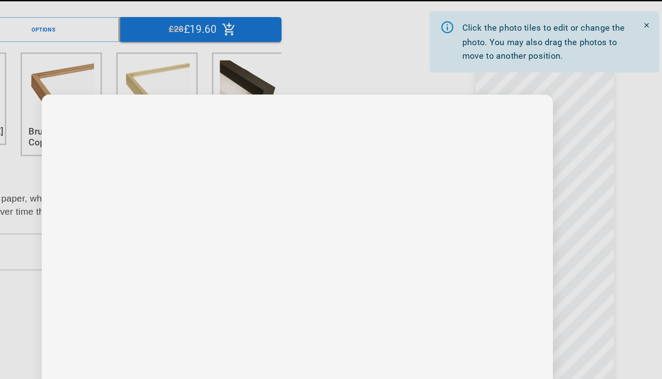
scroll to position [0, 171]
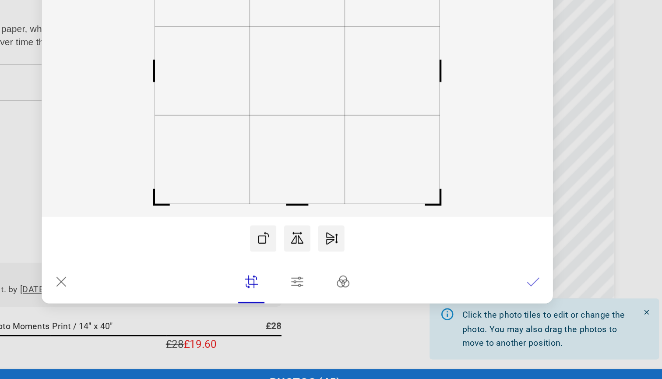
drag, startPoint x: 239, startPoint y: 110, endPoint x: 287, endPoint y: 110, distance: 47.7
click at [287, 110] on rect at bounding box center [330, 160] width 341 height 195
click at [484, 248] on icon at bounding box center [488, 301] width 9 height 9
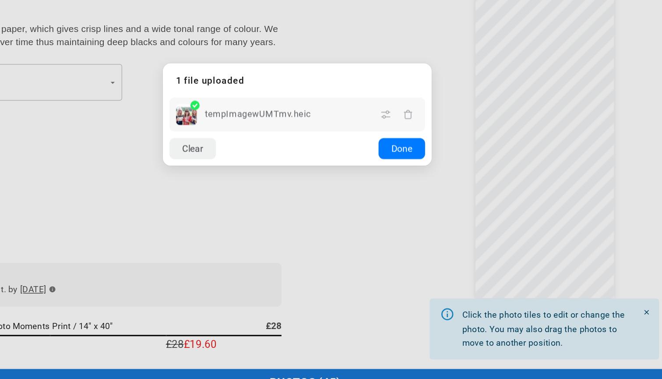
scroll to position [0, 341]
click at [385, 205] on button "Done" at bounding box center [400, 212] width 31 height 14
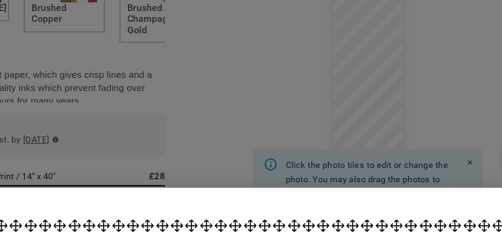
scroll to position [0, 0]
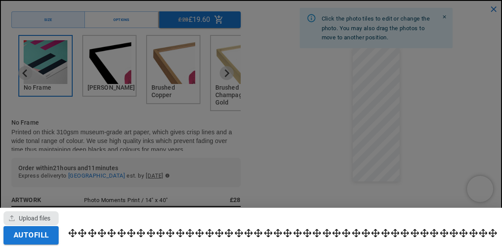
click at [47, 212] on div "button" at bounding box center [31, 218] width 55 height 14
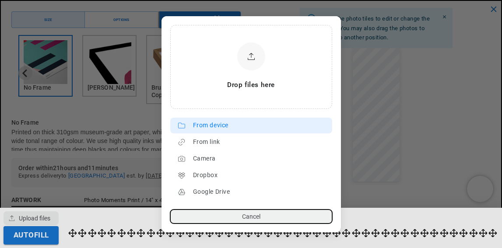
scroll to position [0, 162]
click at [225, 126] on div "From device" at bounding box center [260, 126] width 135 height 14
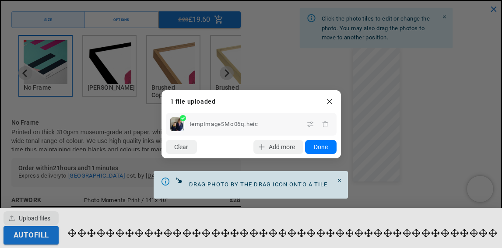
scroll to position [0, 323]
click at [325, 151] on button "Done" at bounding box center [320, 147] width 31 height 14
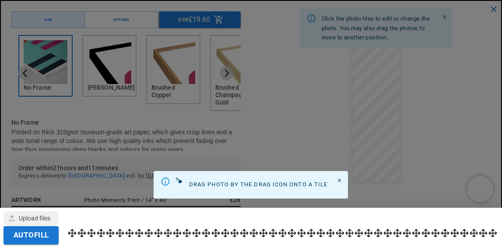
click at [338, 180] on icon "Close" at bounding box center [340, 181] width 6 height 6
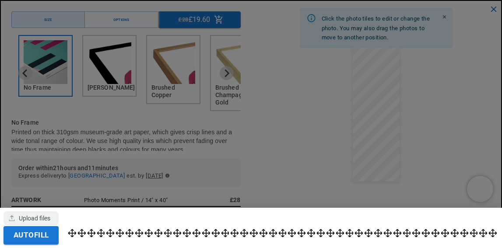
scroll to position [0, 0]
click at [367, 163] on div at bounding box center [251, 124] width 502 height 248
click at [377, 165] on div at bounding box center [251, 124] width 502 height 248
click at [294, 156] on div at bounding box center [251, 124] width 502 height 248
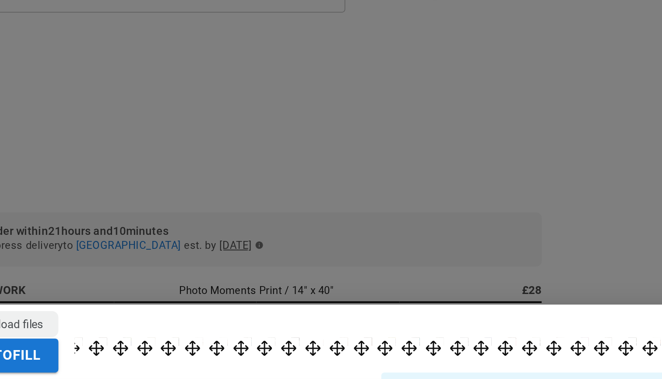
scroll to position [497, 0]
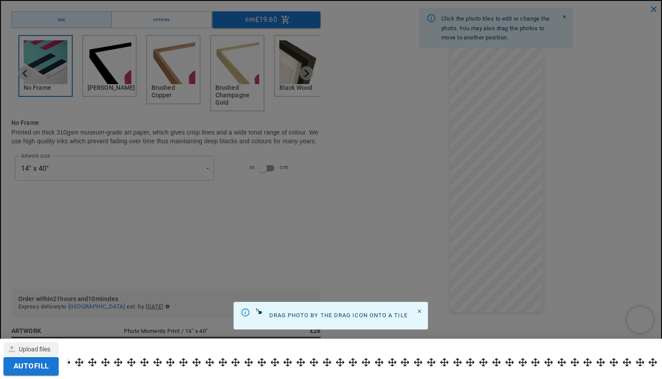
click at [486, 248] on div at bounding box center [331, 189] width 662 height 379
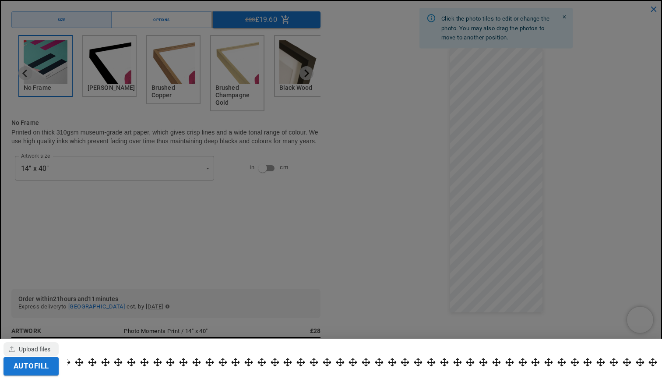
click at [486, 248] on div at bounding box center [331, 189] width 662 height 379
click at [41, 248] on div "button" at bounding box center [31, 349] width 55 height 14
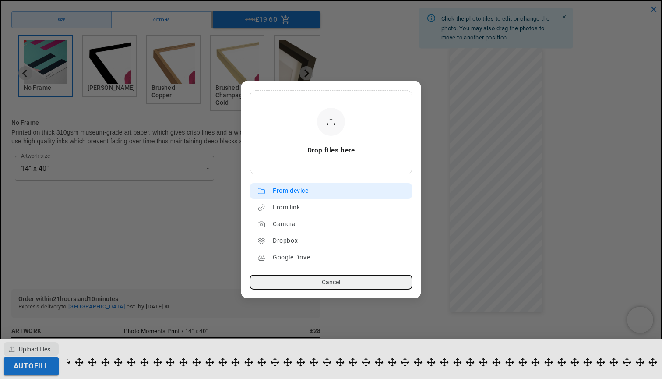
click at [298, 189] on div "From device" at bounding box center [340, 191] width 135 height 14
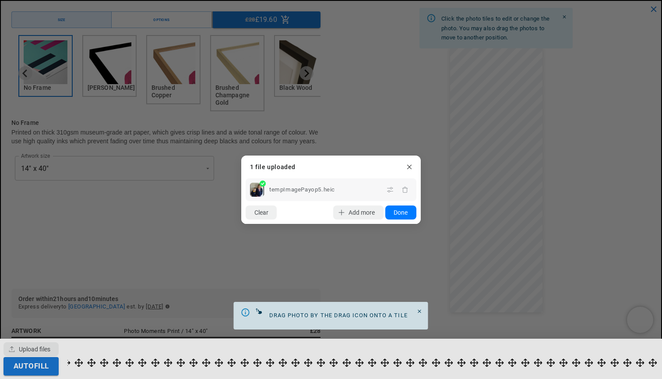
scroll to position [0, 341]
click at [421, 224] on dialog "Drop files here From device From link Camera Dropbox Google Drive Cancel Powere…" at bounding box center [330, 189] width 179 height 68
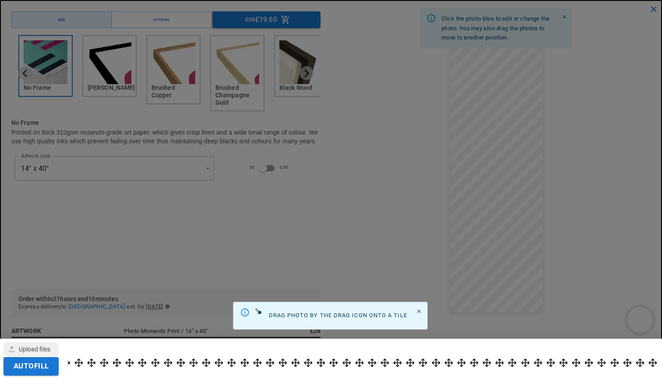
scroll to position [498, 0]
click at [146, 248] on div at bounding box center [362, 358] width 591 height 31
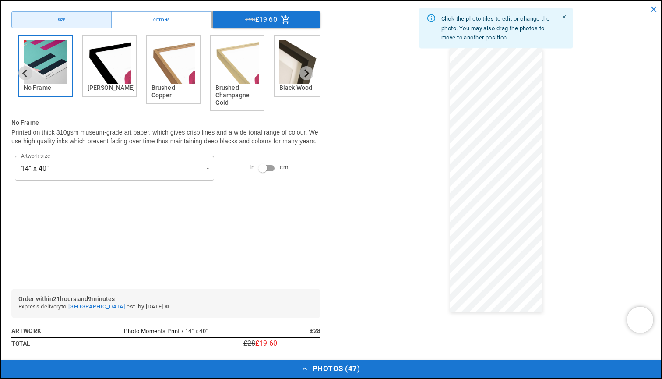
scroll to position [0, 341]
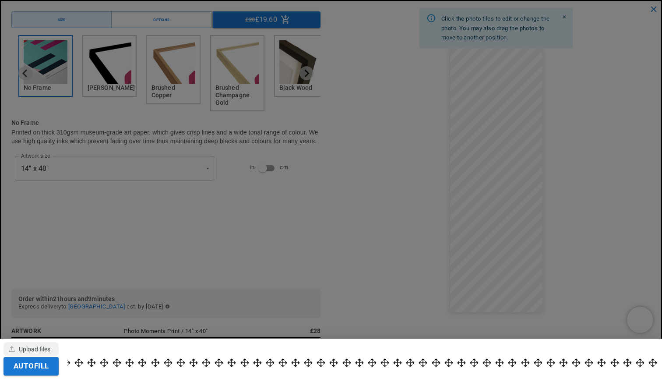
click at [359, 241] on div at bounding box center [331, 189] width 662 height 379
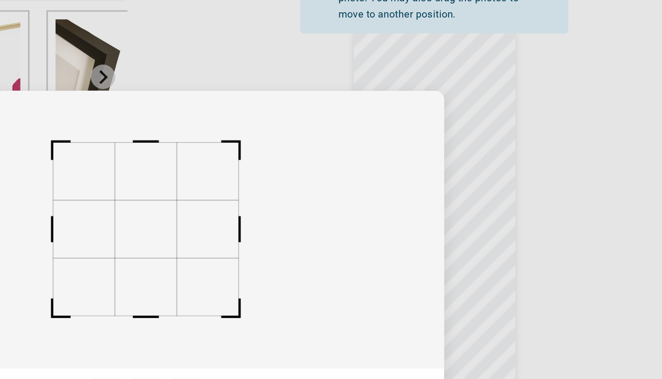
click at [160, 166] on rect at bounding box center [330, 160] width 341 height 159
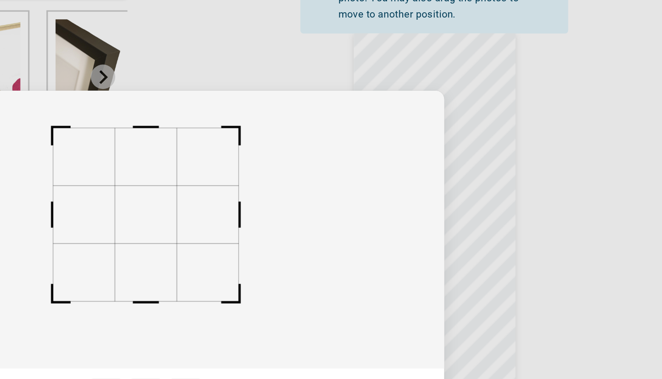
scroll to position [0, 171]
drag, startPoint x: 89, startPoint y: 142, endPoint x: 87, endPoint y: 134, distance: 8.6
click at [313, 135] on rect at bounding box center [330, 151] width 35 height 33
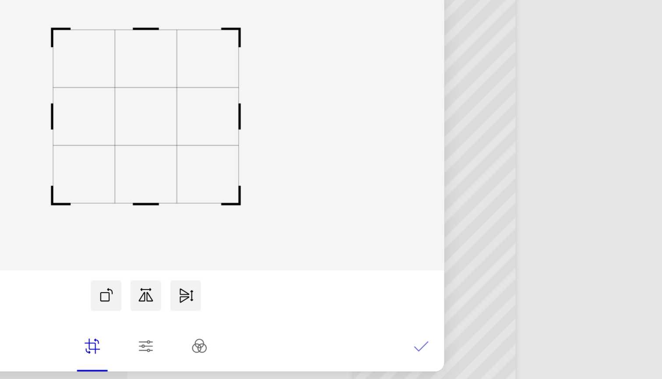
click at [484, 248] on icon at bounding box center [488, 283] width 9 height 9
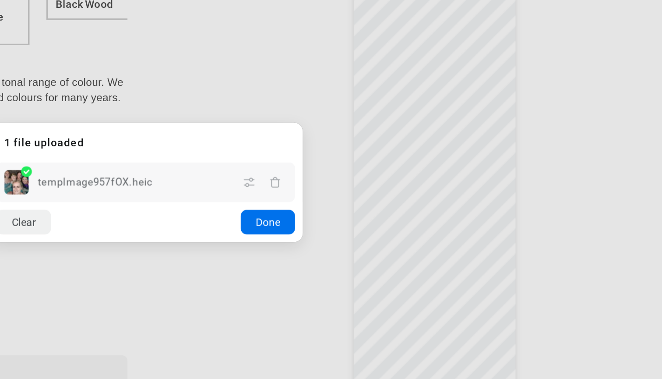
click at [385, 205] on button "Done" at bounding box center [400, 212] width 31 height 14
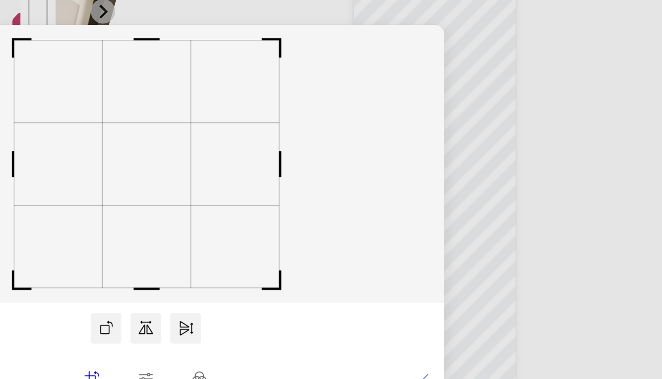
scroll to position [0, 171]
click at [484, 248] on icon at bounding box center [488, 283] width 9 height 9
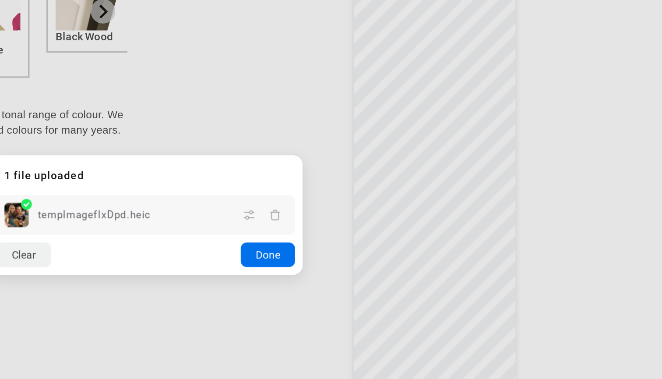
click at [385, 205] on button "Done" at bounding box center [400, 212] width 31 height 14
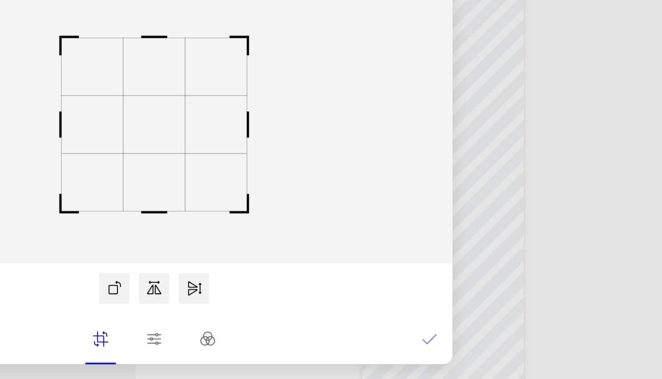
click at [313, 144] on rect at bounding box center [330, 160] width 35 height 33
click at [484, 248] on icon at bounding box center [488, 283] width 9 height 9
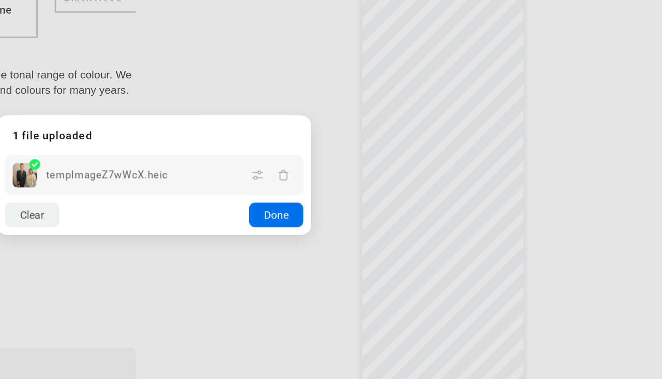
click at [385, 205] on button "Done" at bounding box center [400, 212] width 31 height 14
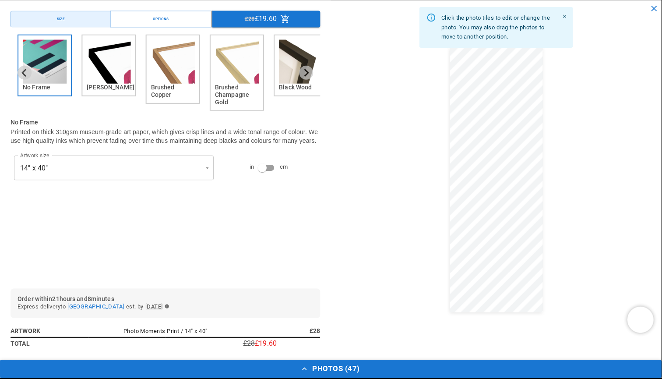
scroll to position [0, 0]
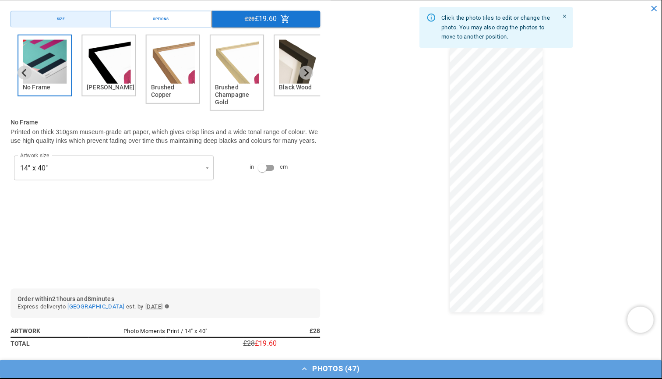
click at [356, 248] on button "Photos ( 47 )" at bounding box center [331, 368] width 660 height 18
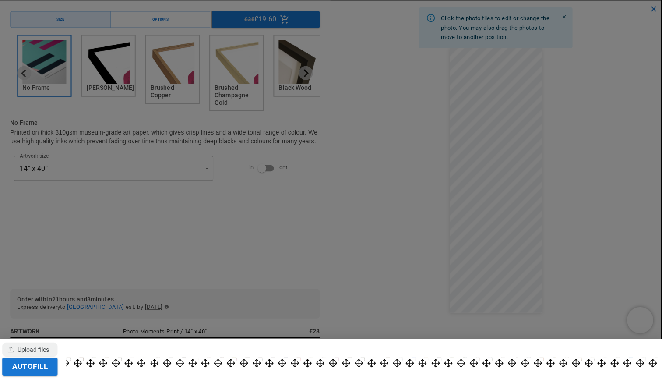
scroll to position [614, 0]
click at [485, 248] on div at bounding box center [331, 189] width 662 height 379
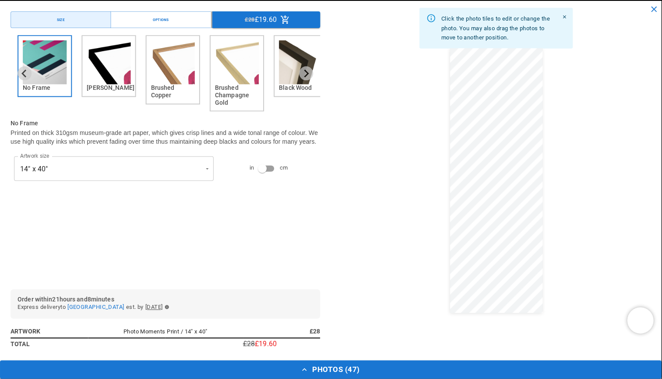
scroll to position [0, 341]
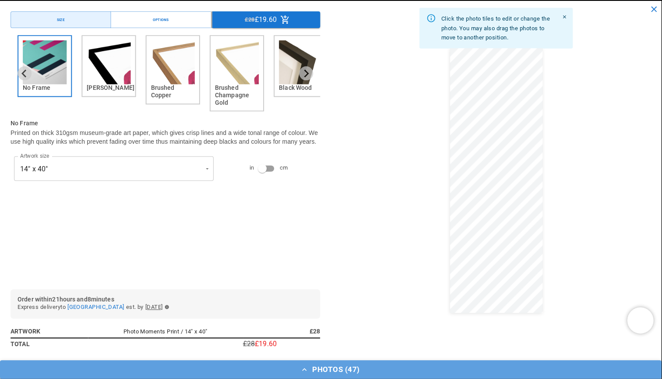
click at [333, 248] on button "Photos ( 47 )" at bounding box center [331, 368] width 660 height 18
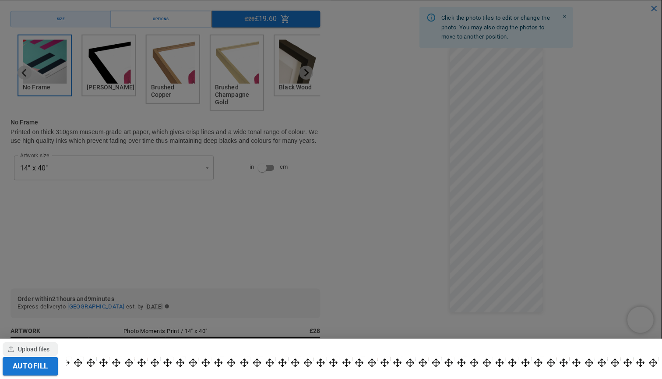
scroll to position [614, 0]
click at [35, 248] on button "Autofill" at bounding box center [31, 366] width 55 height 18
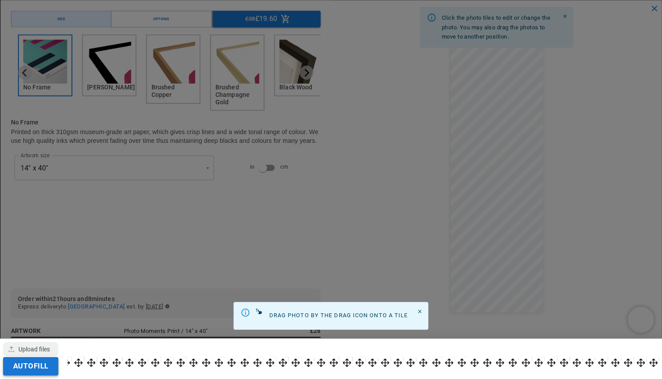
scroll to position [0, 0]
click at [422, 248] on icon "Close" at bounding box center [420, 312] width 6 height 6
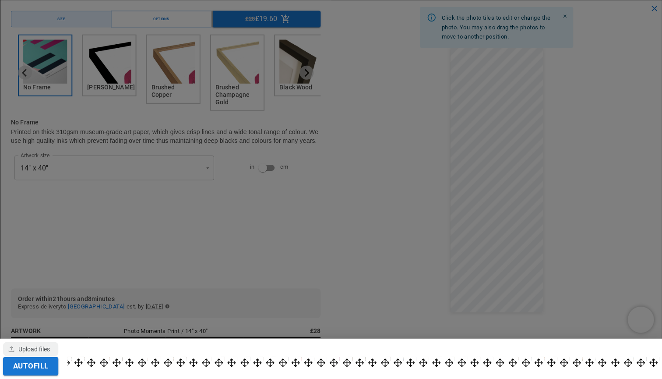
click at [502, 248] on div at bounding box center [331, 189] width 662 height 379
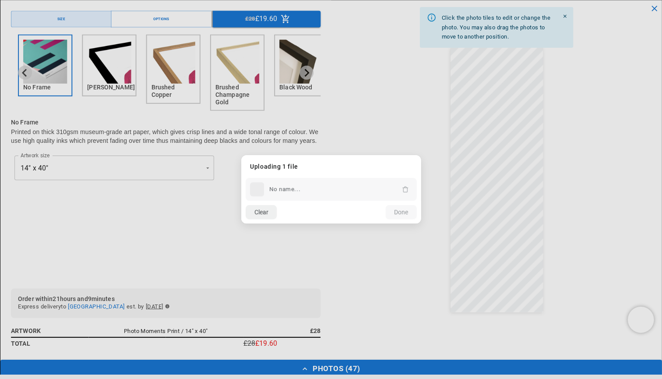
scroll to position [0, 341]
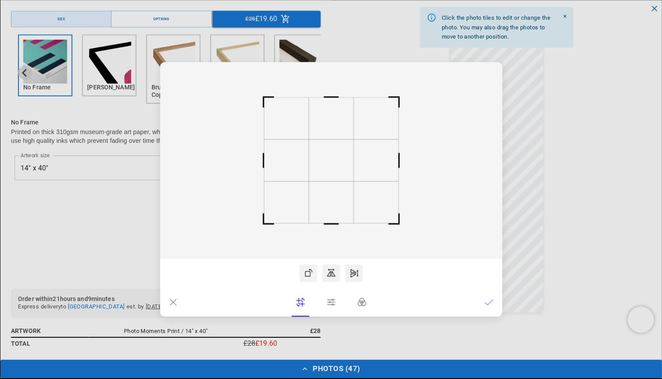
click at [357, 184] on rect at bounding box center [330, 161] width 341 height 196
drag, startPoint x: 332, startPoint y: 176, endPoint x: 336, endPoint y: 202, distance: 25.6
click at [336, 202] on rect at bounding box center [331, 186] width 45 height 42
click at [486, 248] on icon at bounding box center [488, 302] width 9 height 9
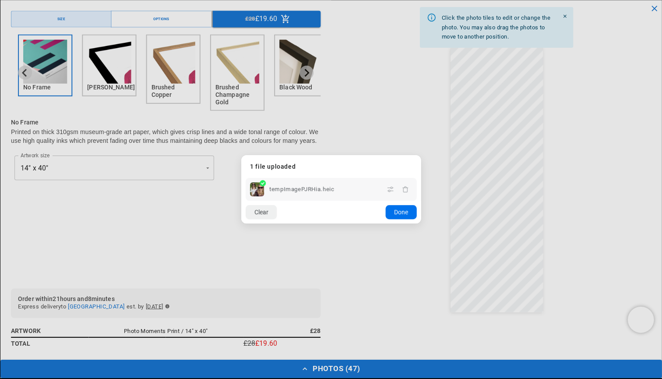
click at [403, 214] on button "Done" at bounding box center [400, 212] width 31 height 14
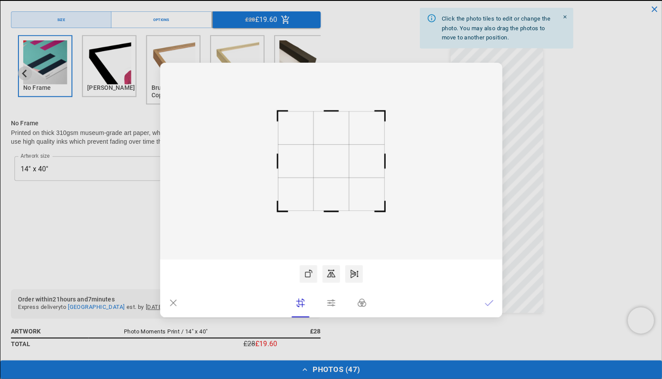
scroll to position [0, 341]
click at [173, 248] on icon at bounding box center [173, 302] width 9 height 9
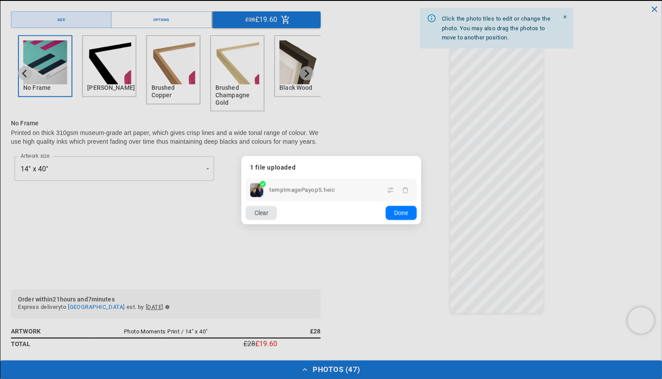
click at [259, 212] on button "Clear" at bounding box center [261, 212] width 31 height 14
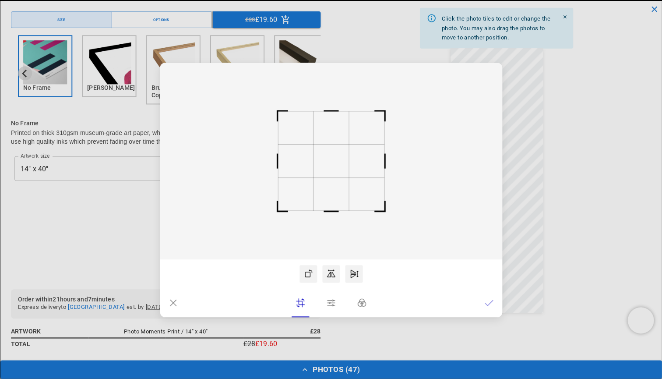
scroll to position [0, 171]
click at [171, 248] on icon at bounding box center [173, 302] width 9 height 9
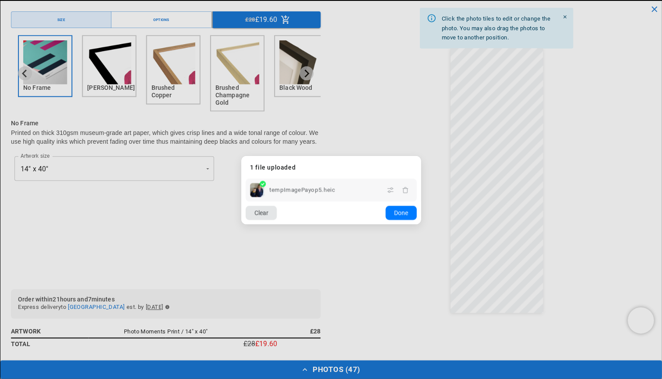
click at [261, 215] on button "Clear" at bounding box center [261, 212] width 31 height 14
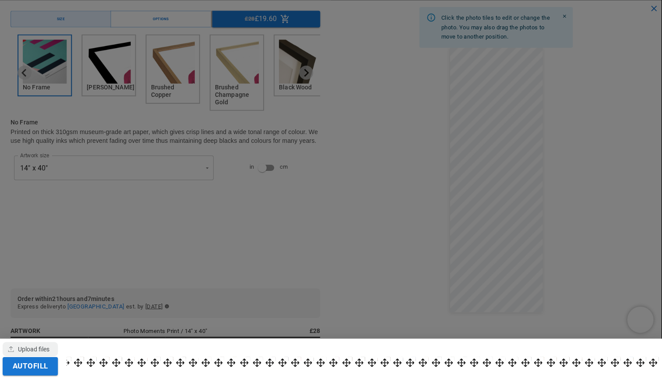
click at [401, 211] on div at bounding box center [331, 189] width 662 height 379
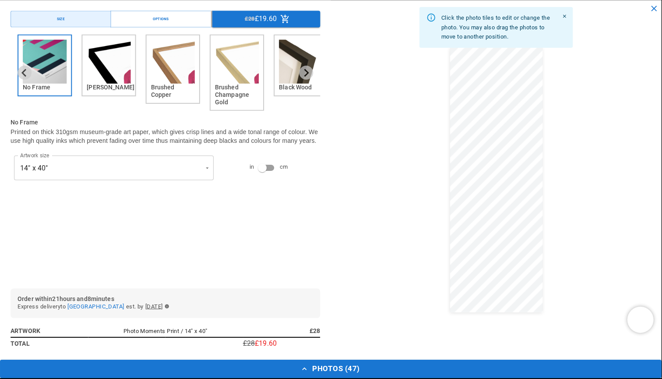
scroll to position [643, 0]
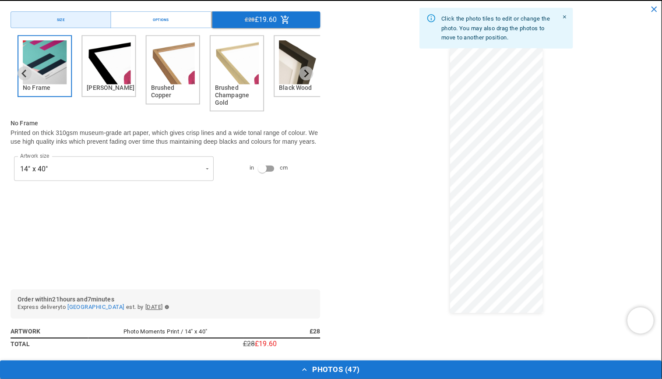
click at [343, 248] on button "Photos ( 47 )" at bounding box center [331, 368] width 660 height 18
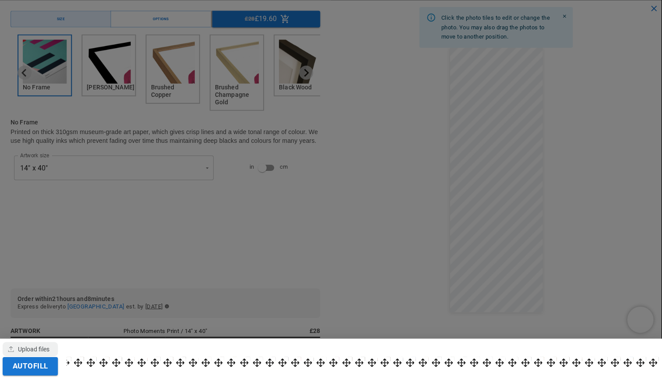
scroll to position [643, 0]
click at [32, 248] on div "button" at bounding box center [31, 349] width 55 height 14
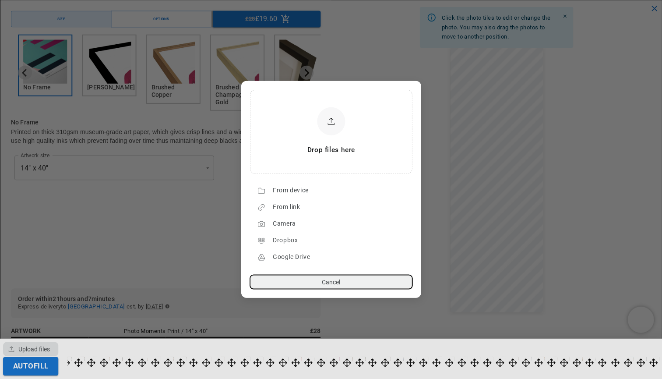
scroll to position [0, 341]
click at [301, 194] on div "From device" at bounding box center [340, 191] width 135 height 14
click at [300, 194] on div "From device" at bounding box center [340, 191] width 135 height 14
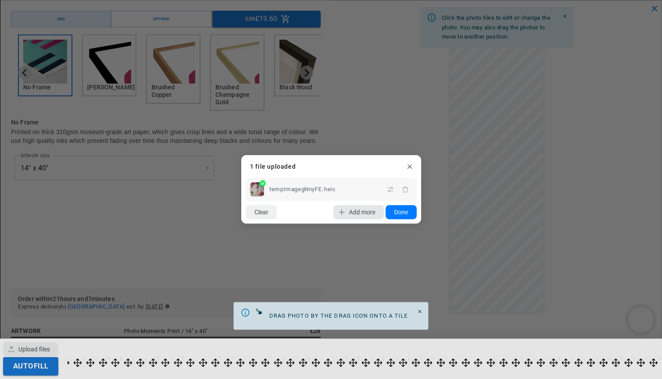
click at [357, 214] on span "Add more" at bounding box center [361, 212] width 26 height 7
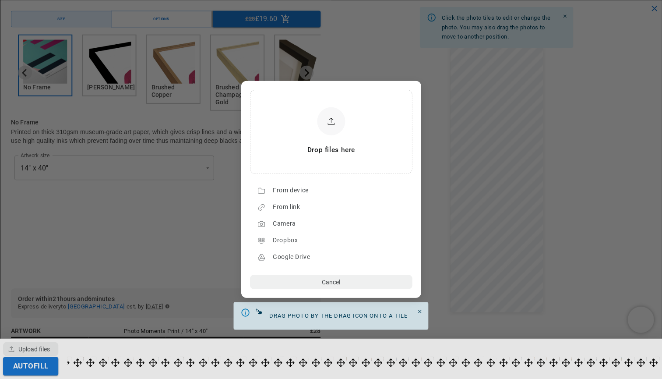
scroll to position [0, 0]
click at [302, 186] on div "From device" at bounding box center [340, 191] width 135 height 14
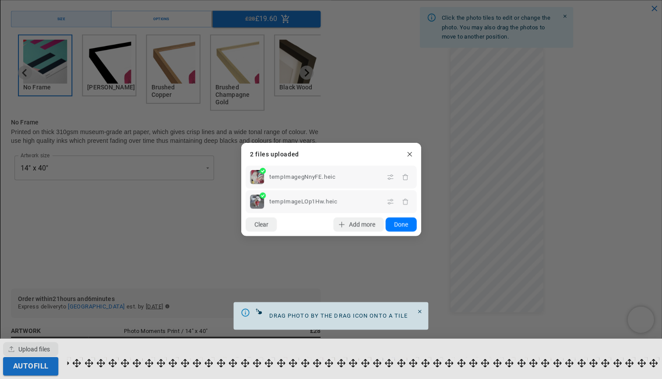
scroll to position [0, 171]
click at [352, 225] on span "Add more" at bounding box center [361, 224] width 26 height 7
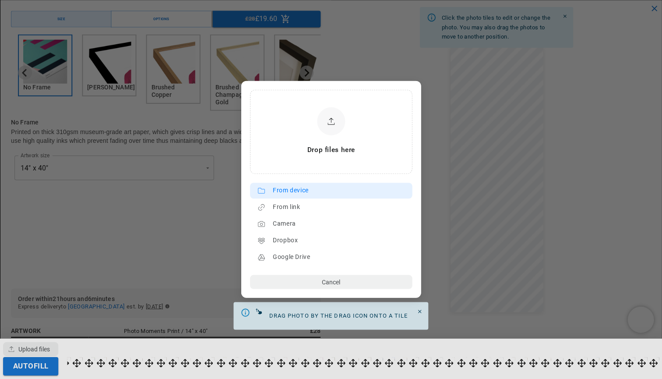
click at [312, 196] on div "From device" at bounding box center [340, 191] width 135 height 14
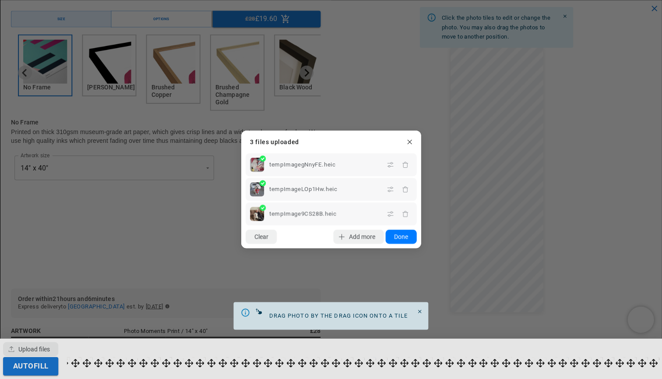
scroll to position [0, 341]
click at [366, 238] on span "Add more" at bounding box center [361, 236] width 26 height 7
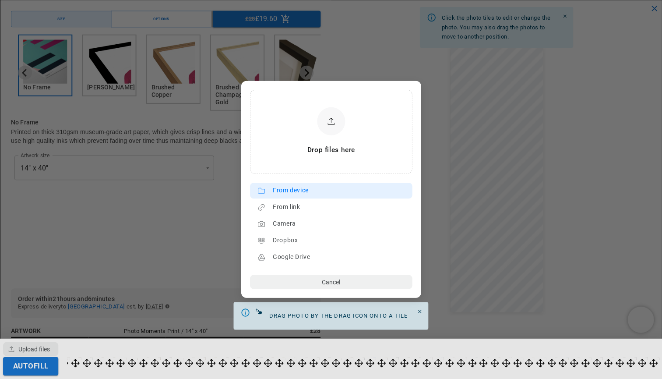
click at [292, 190] on div "From device" at bounding box center [340, 191] width 135 height 14
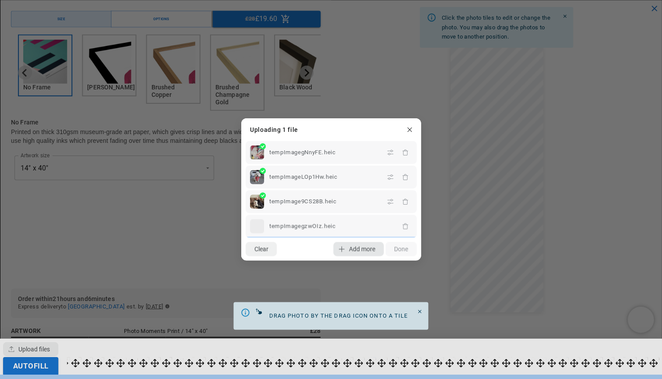
click at [362, 248] on span "Add more" at bounding box center [361, 249] width 26 height 7
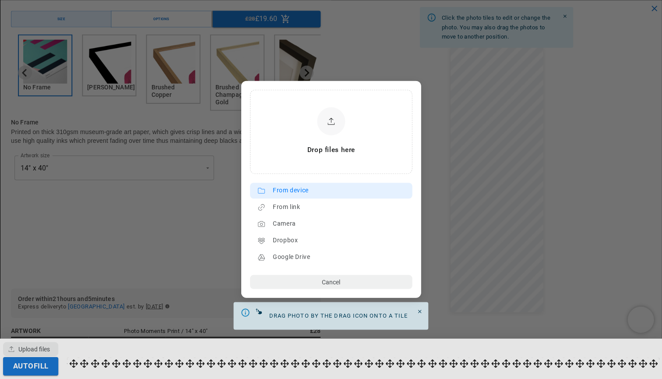
scroll to position [0, 341]
click at [320, 189] on div "From device" at bounding box center [340, 191] width 135 height 14
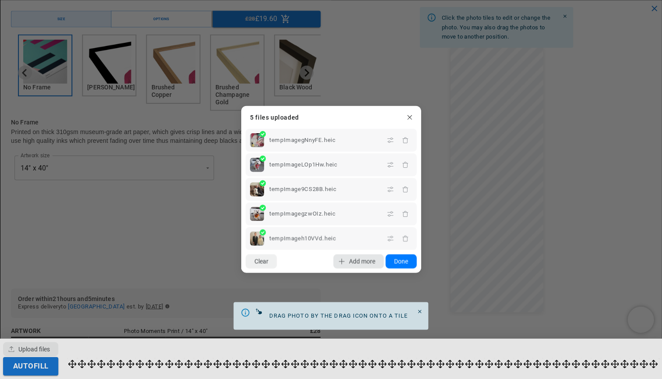
scroll to position [0, 171]
click at [405, 248] on button "Done" at bounding box center [400, 261] width 31 height 14
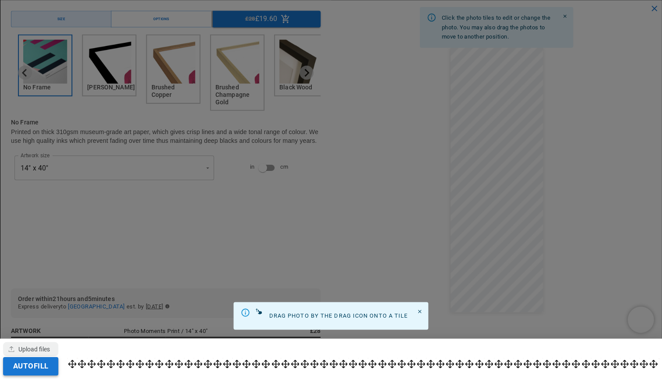
click at [36, 248] on button "Autofill" at bounding box center [31, 366] width 55 height 18
click at [420, 248] on icon "Close" at bounding box center [420, 312] width 6 height 6
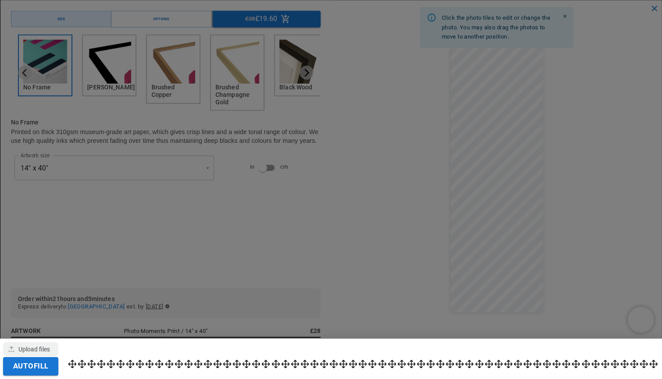
scroll to position [0, 0]
click at [502, 248] on div at bounding box center [331, 189] width 662 height 379
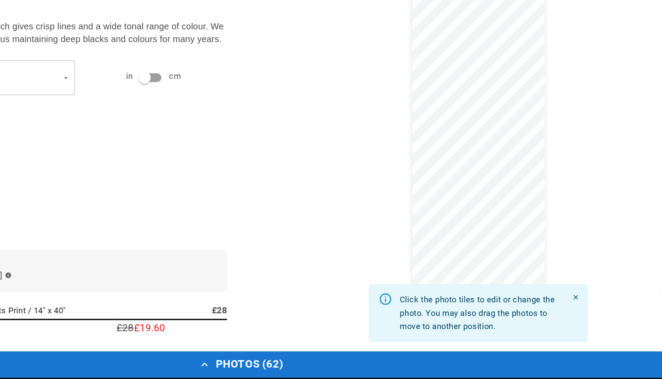
scroll to position [575, 0]
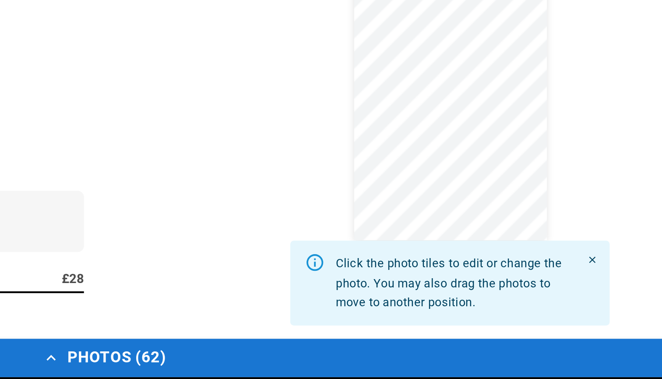
click at [502, 248] on icon "Close" at bounding box center [564, 321] width 3 height 3
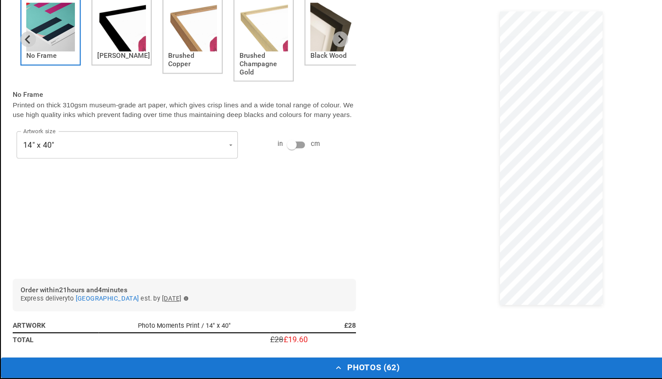
scroll to position [0, 171]
click at [102, 42] on img "2 of 6" at bounding box center [110, 62] width 44 height 44
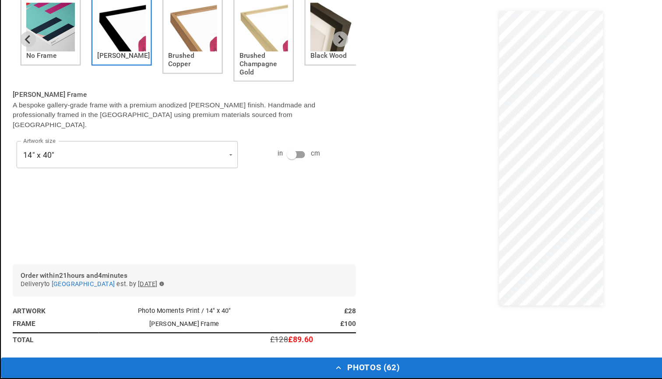
scroll to position [0, 0]
